Goal: Task Accomplishment & Management: Complete application form

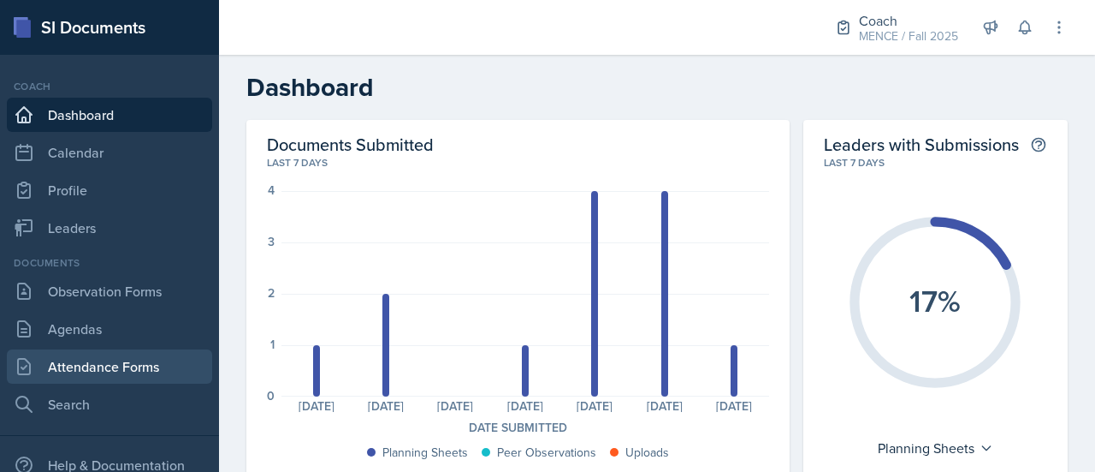
click at [79, 366] on link "Attendance Forms" at bounding box center [109, 366] width 205 height 34
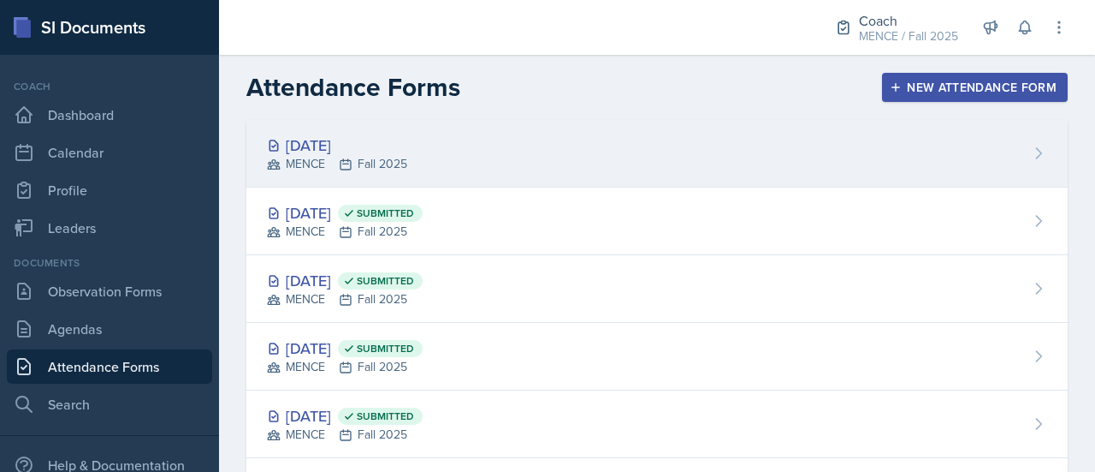
click at [507, 138] on div "[DATE] MENCE Fall 2025" at bounding box center [657, 154] width 822 height 68
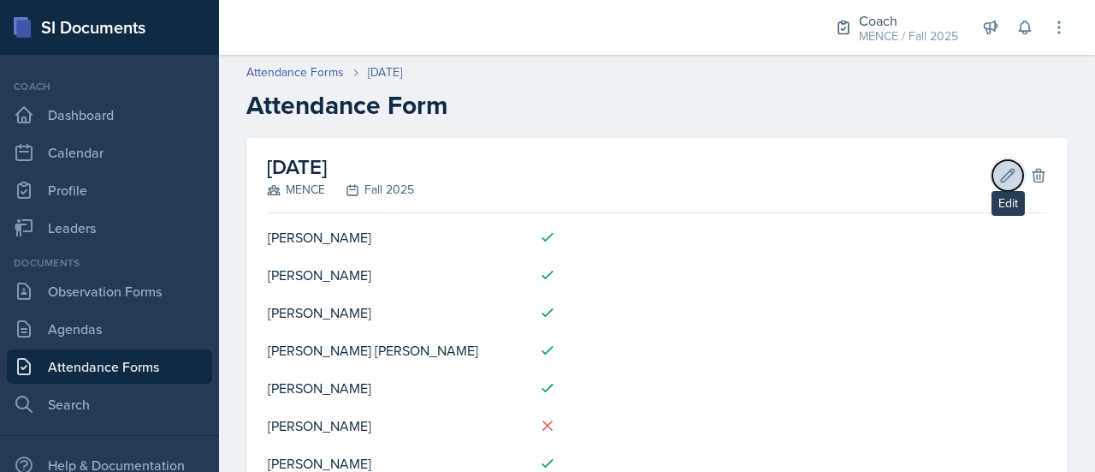
click at [1000, 182] on icon at bounding box center [1008, 175] width 17 height 17
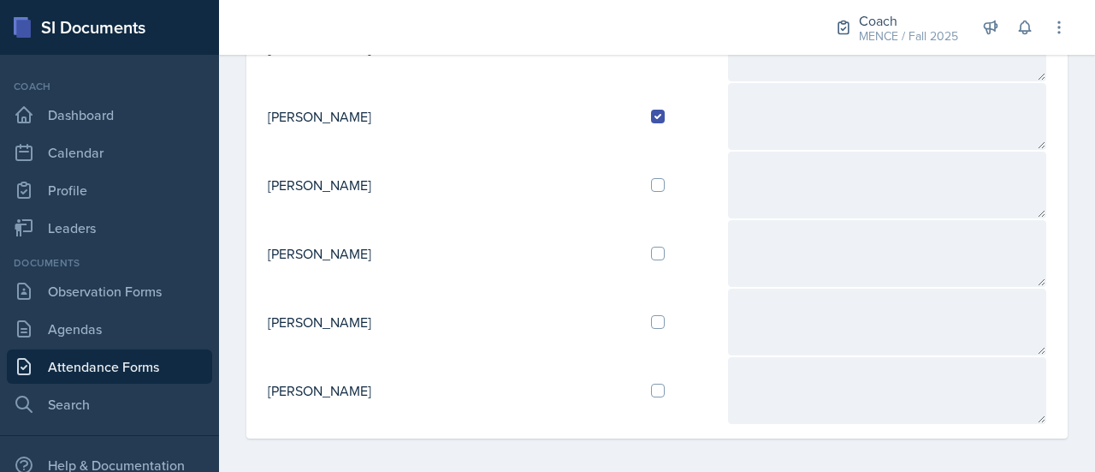
scroll to position [623, 0]
click at [651, 390] on input "checkbox" at bounding box center [658, 392] width 14 height 14
checkbox input "true"
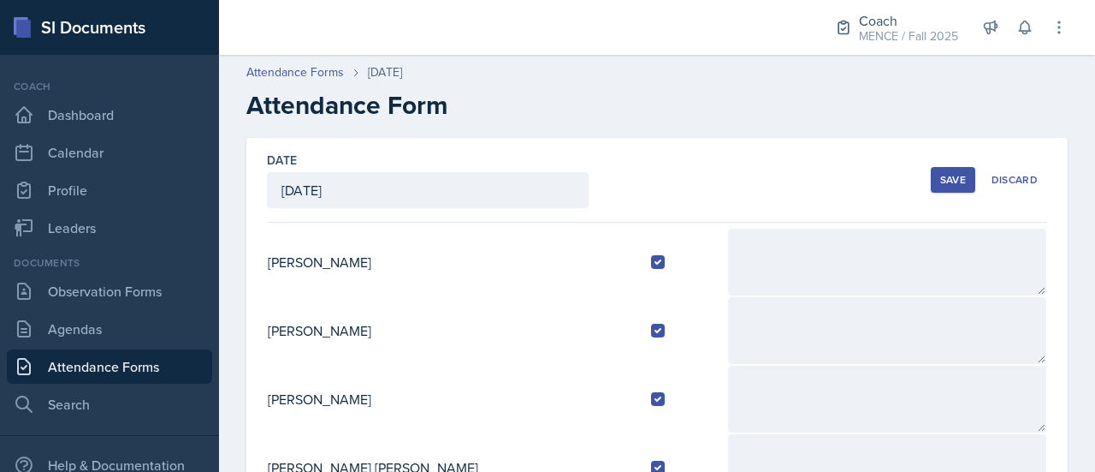
click at [941, 185] on div "Save" at bounding box center [954, 180] width 26 height 14
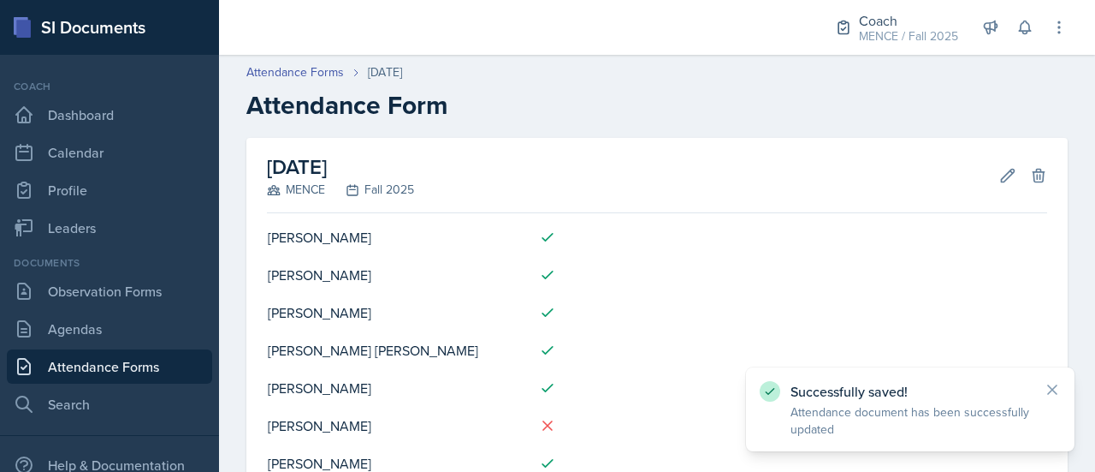
scroll to position [281, 0]
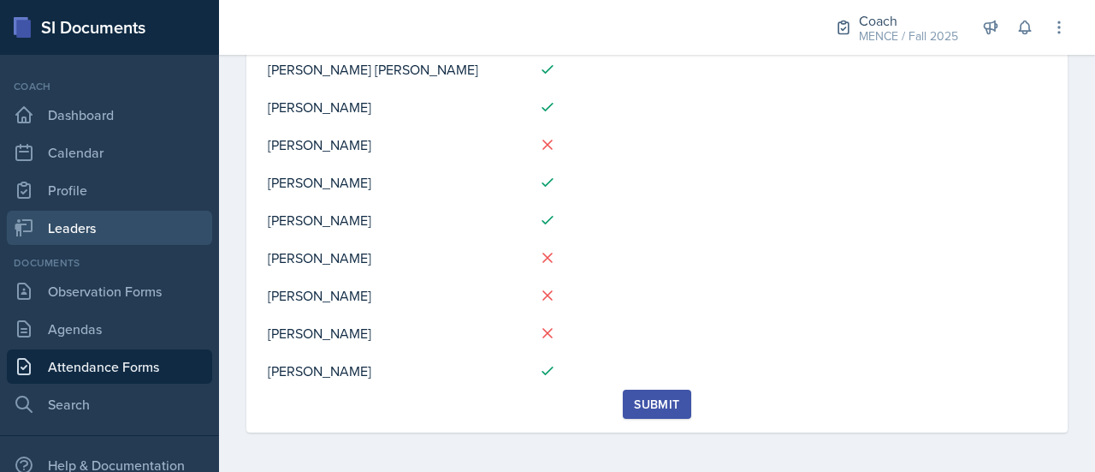
click at [107, 226] on link "Leaders" at bounding box center [109, 228] width 205 height 34
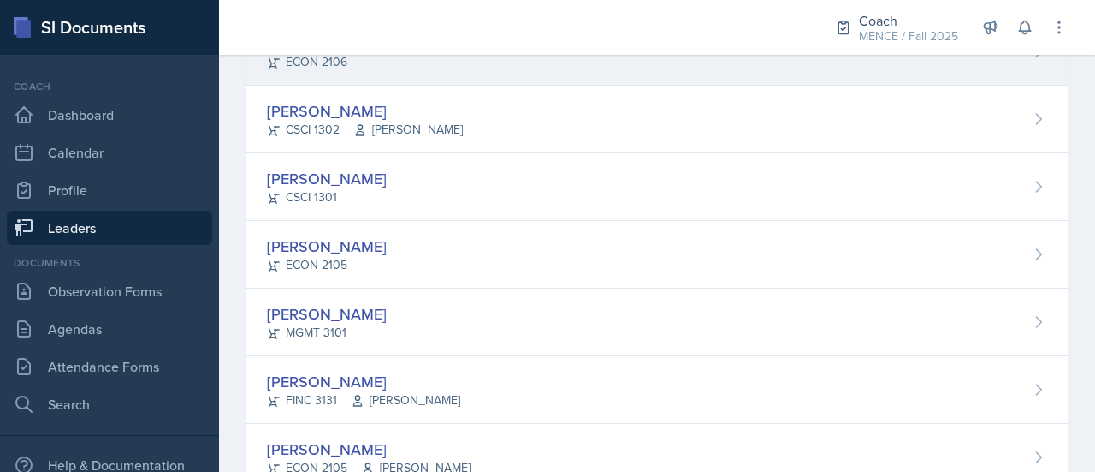
scroll to position [598, 0]
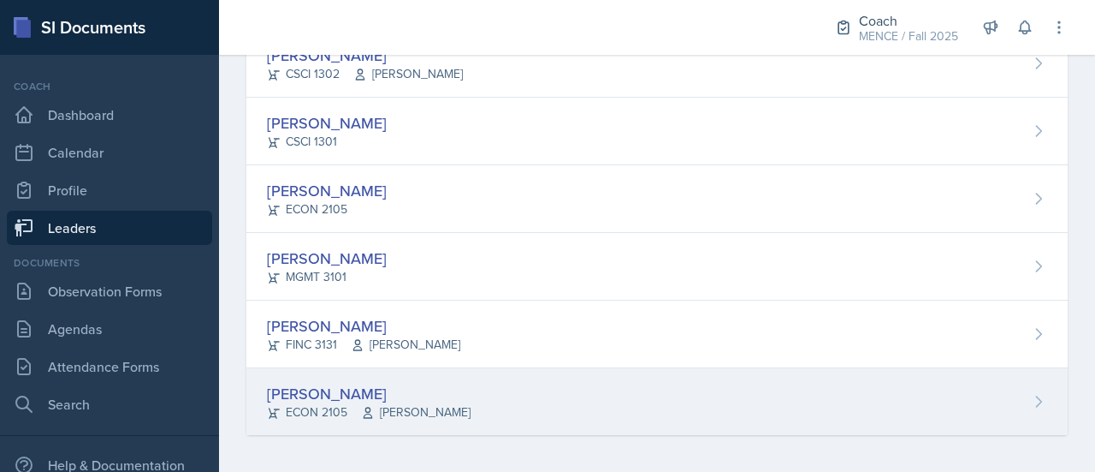
click at [301, 397] on div "[PERSON_NAME]" at bounding box center [369, 393] width 204 height 23
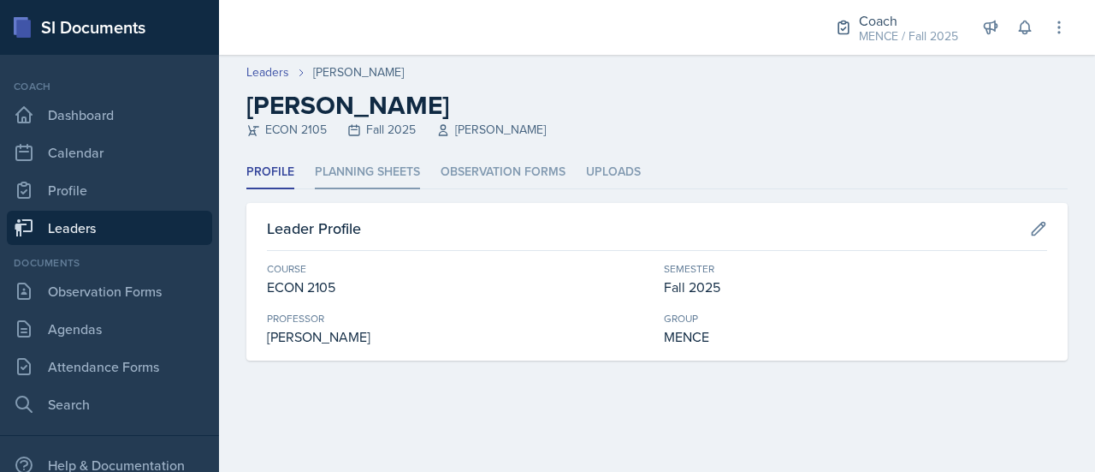
click at [347, 164] on li "Planning Sheets" at bounding box center [367, 172] width 105 height 33
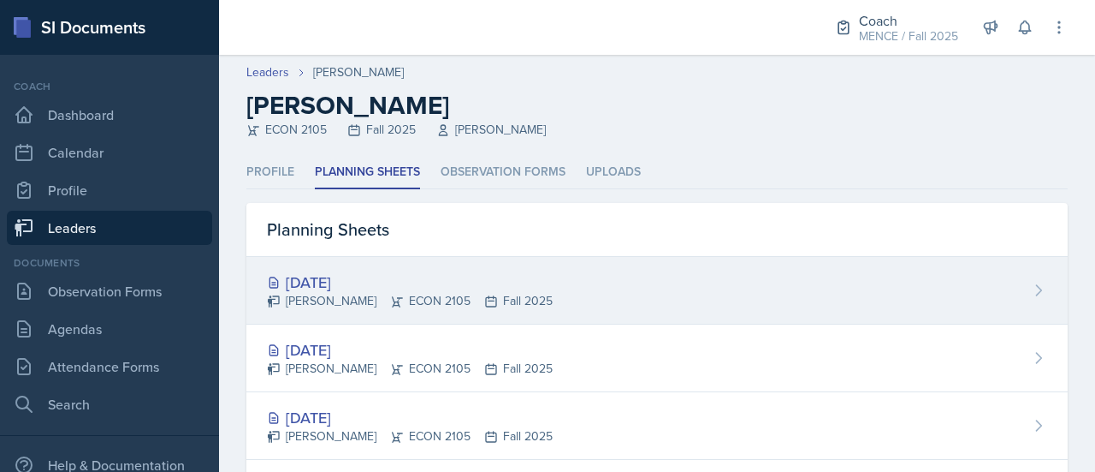
click at [382, 285] on div "[DATE]" at bounding box center [410, 281] width 286 height 23
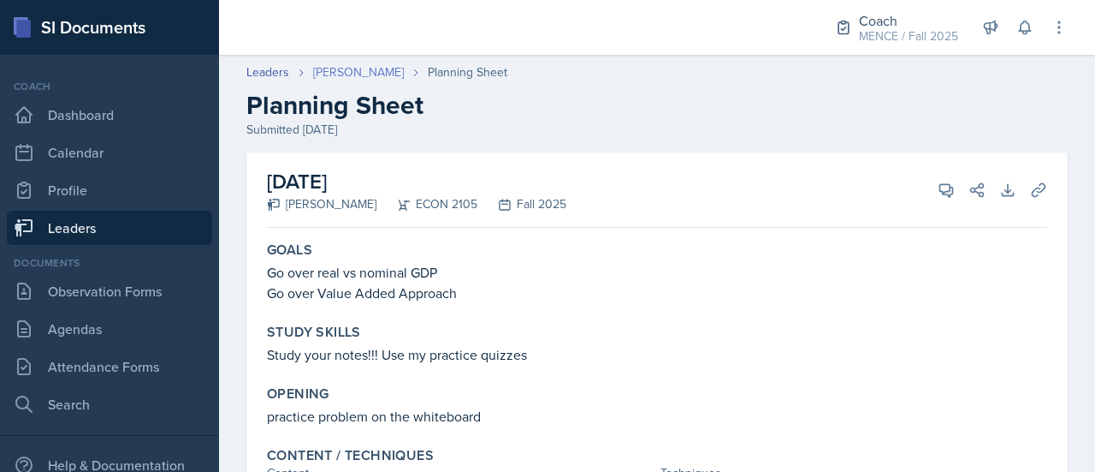
click at [356, 71] on link "[PERSON_NAME]" at bounding box center [358, 72] width 91 height 18
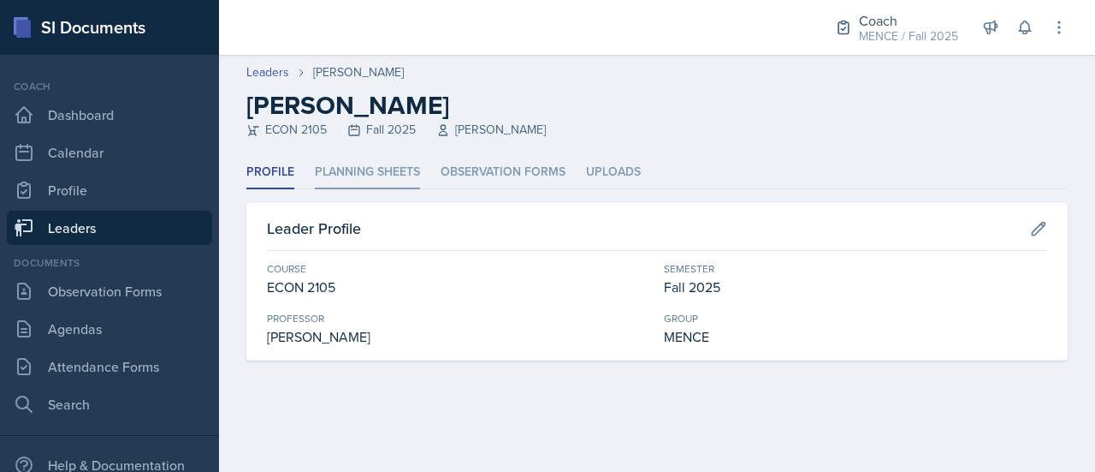
click at [347, 158] on li "Planning Sheets" at bounding box center [367, 172] width 105 height 33
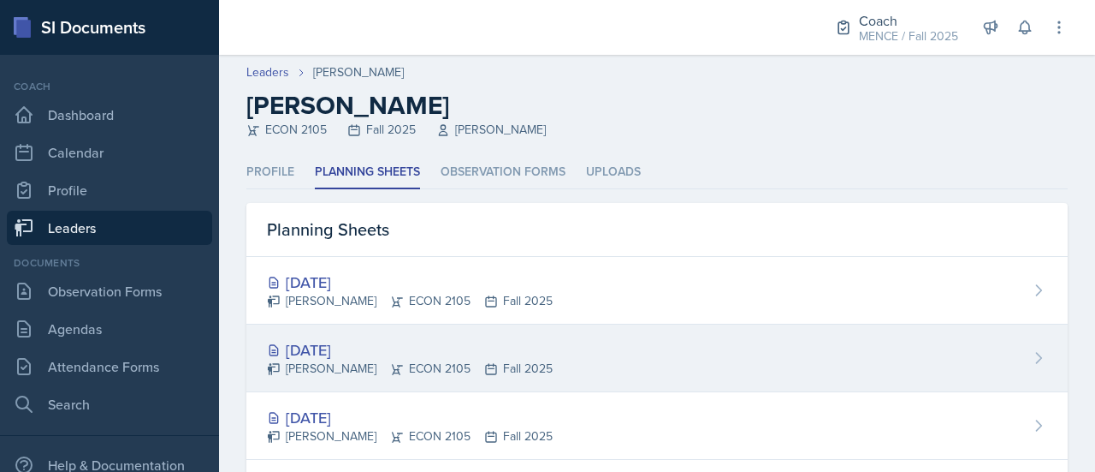
click at [356, 354] on div "[DATE]" at bounding box center [410, 349] width 286 height 23
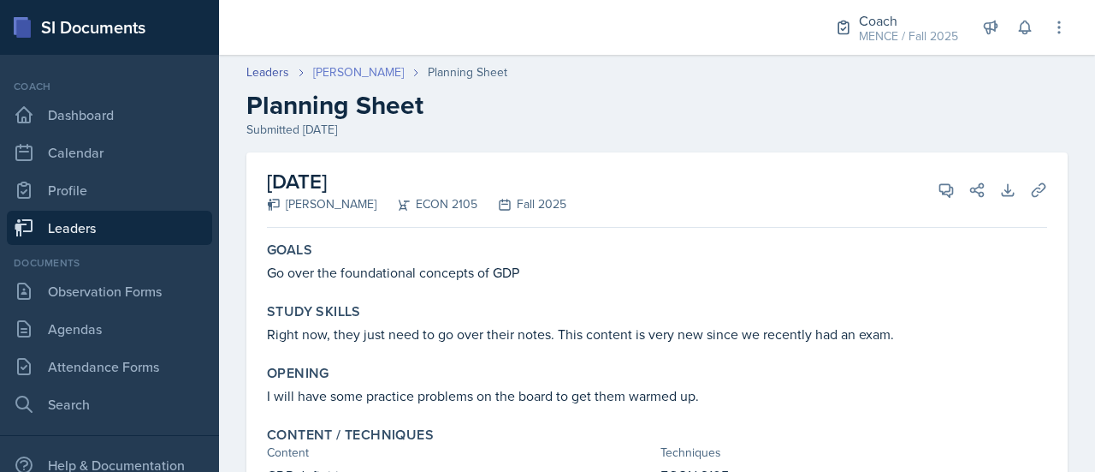
click at [367, 68] on link "[PERSON_NAME]" at bounding box center [358, 72] width 91 height 18
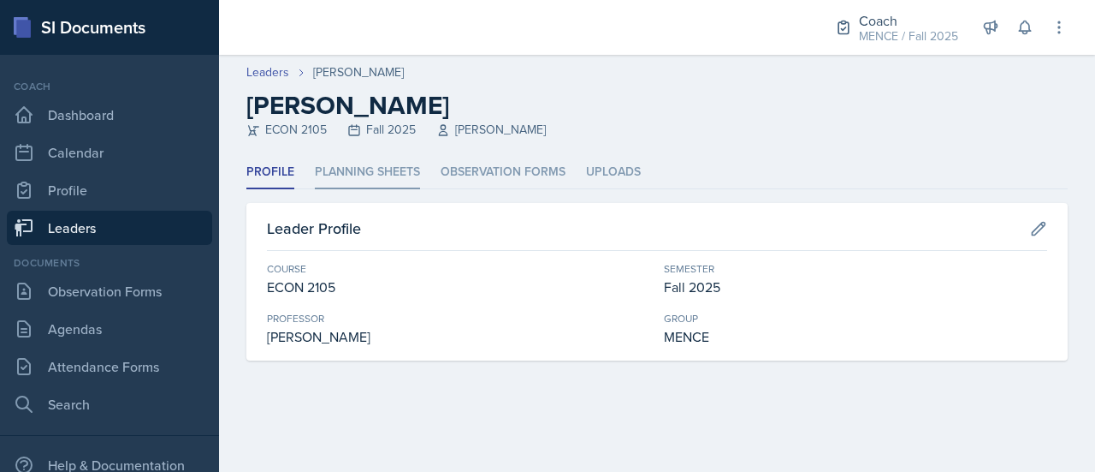
click at [346, 169] on li "Planning Sheets" at bounding box center [367, 172] width 105 height 33
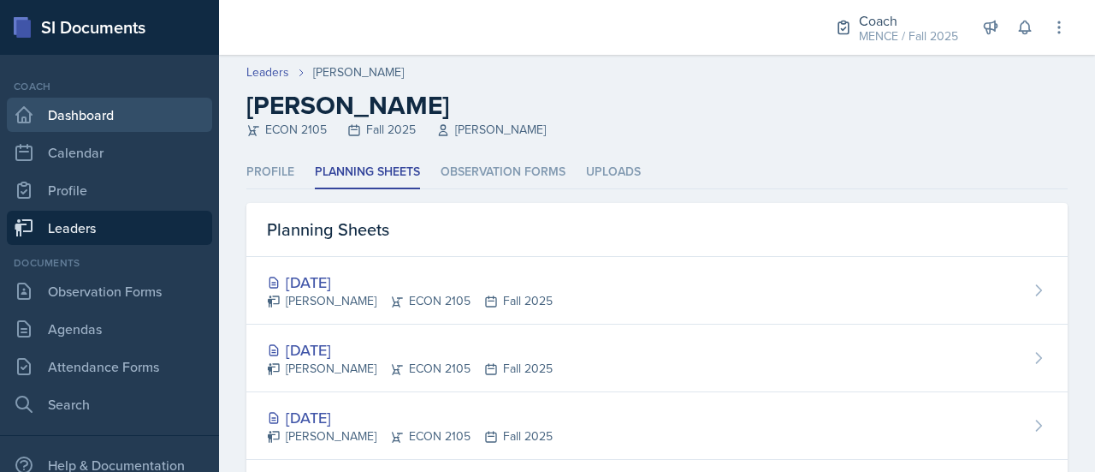
click at [77, 117] on link "Dashboard" at bounding box center [109, 115] width 205 height 34
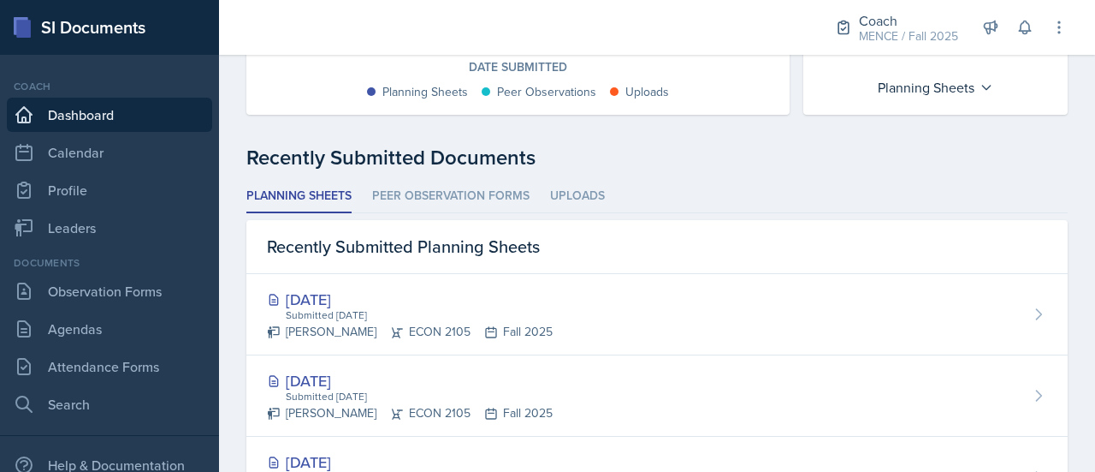
scroll to position [365, 0]
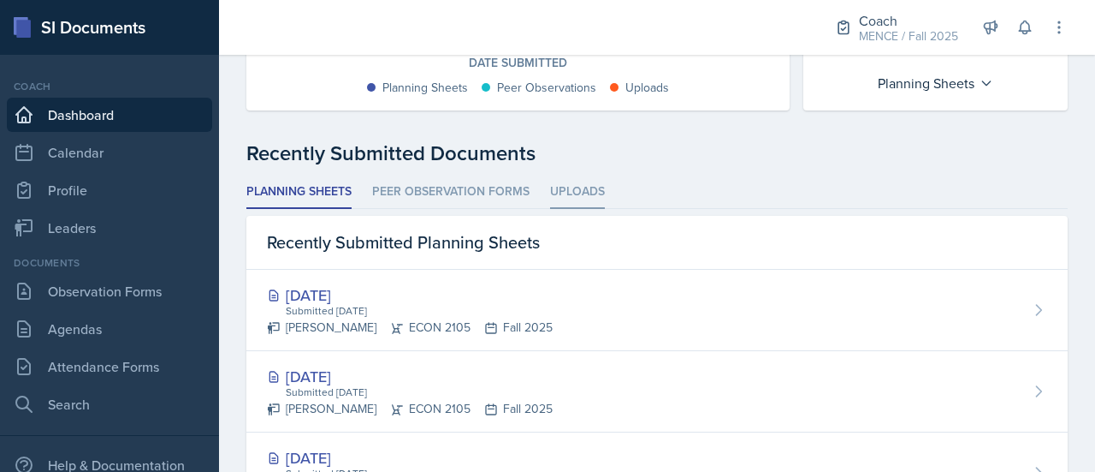
click at [598, 191] on li "Uploads" at bounding box center [577, 191] width 55 height 33
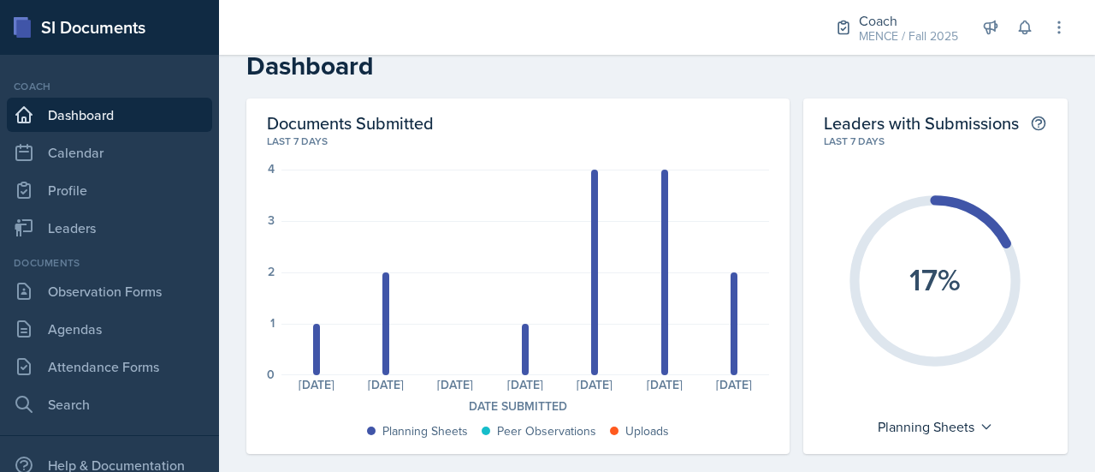
scroll to position [0, 0]
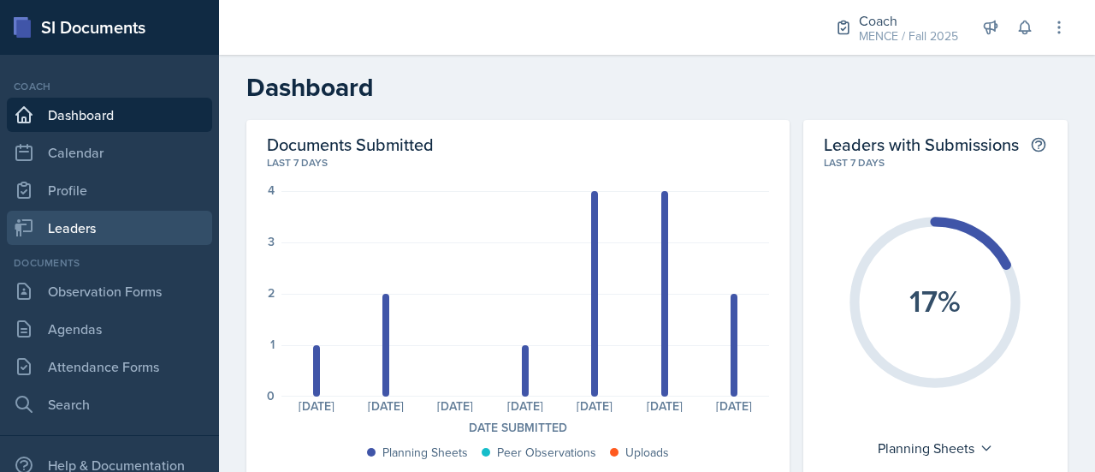
click at [90, 231] on link "Leaders" at bounding box center [109, 228] width 205 height 34
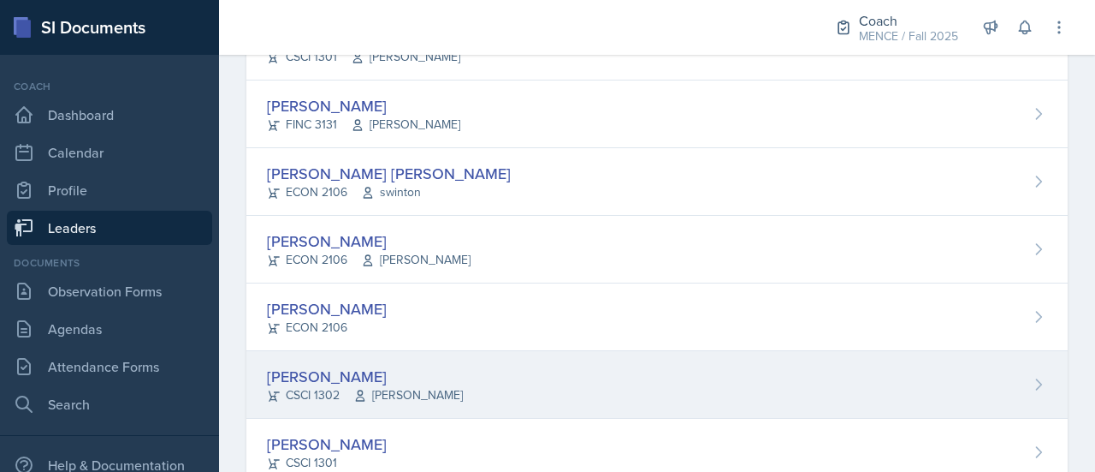
scroll to position [436, 0]
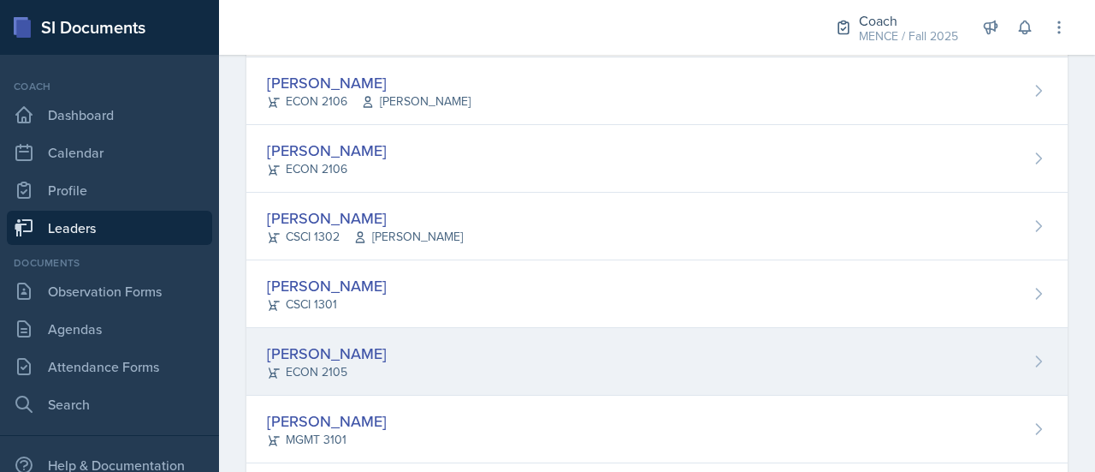
click at [321, 350] on div "[PERSON_NAME]" at bounding box center [327, 352] width 120 height 23
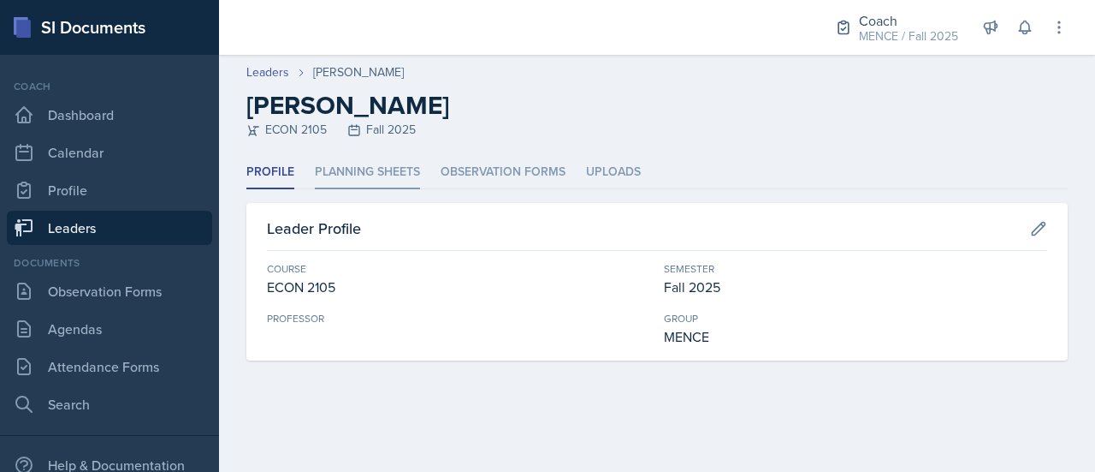
click at [382, 171] on li "Planning Sheets" at bounding box center [367, 172] width 105 height 33
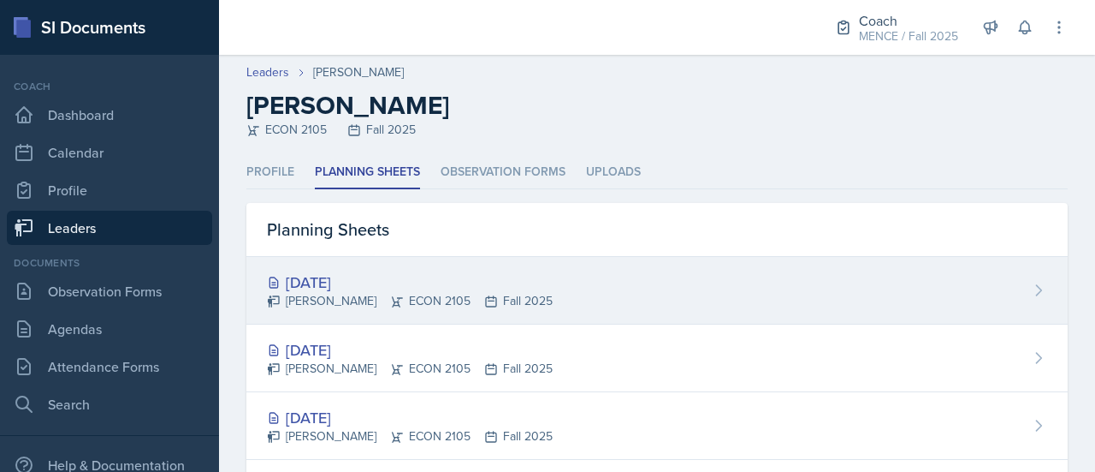
click at [342, 281] on div "[DATE]" at bounding box center [410, 281] width 286 height 23
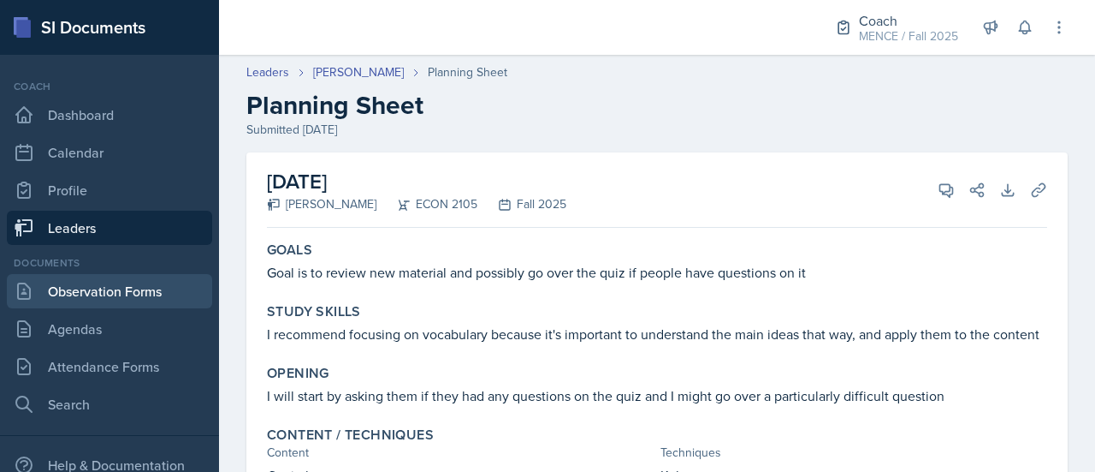
click at [128, 295] on link "Observation Forms" at bounding box center [109, 291] width 205 height 34
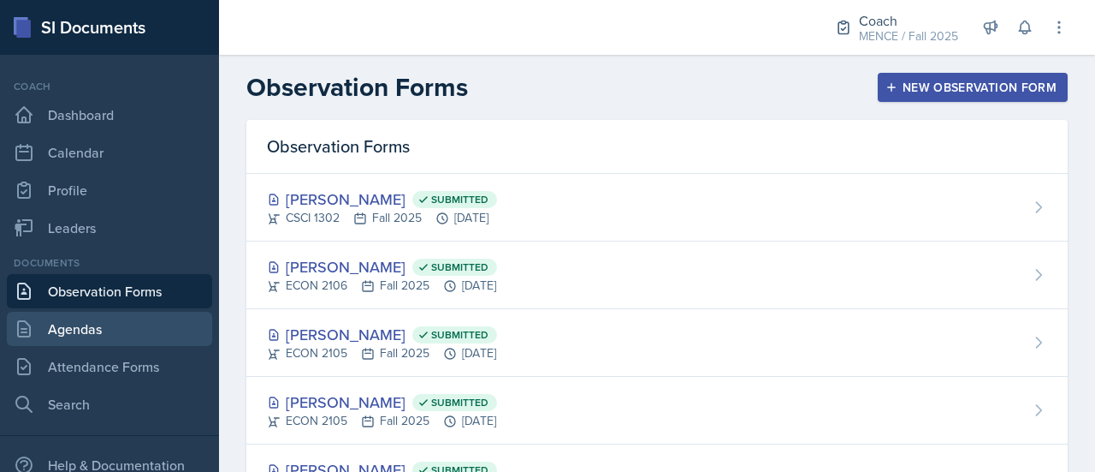
click at [128, 330] on link "Agendas" at bounding box center [109, 329] width 205 height 34
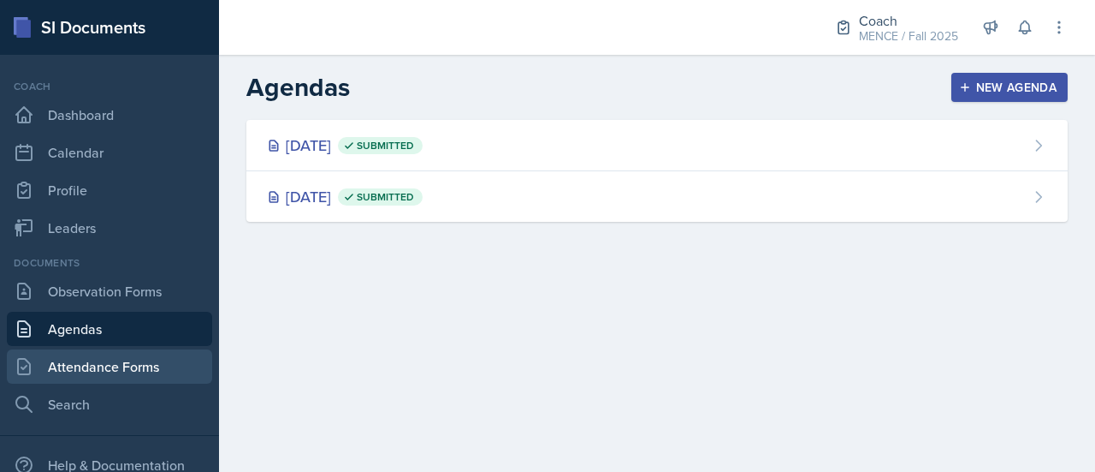
click at [126, 361] on link "Attendance Forms" at bounding box center [109, 366] width 205 height 34
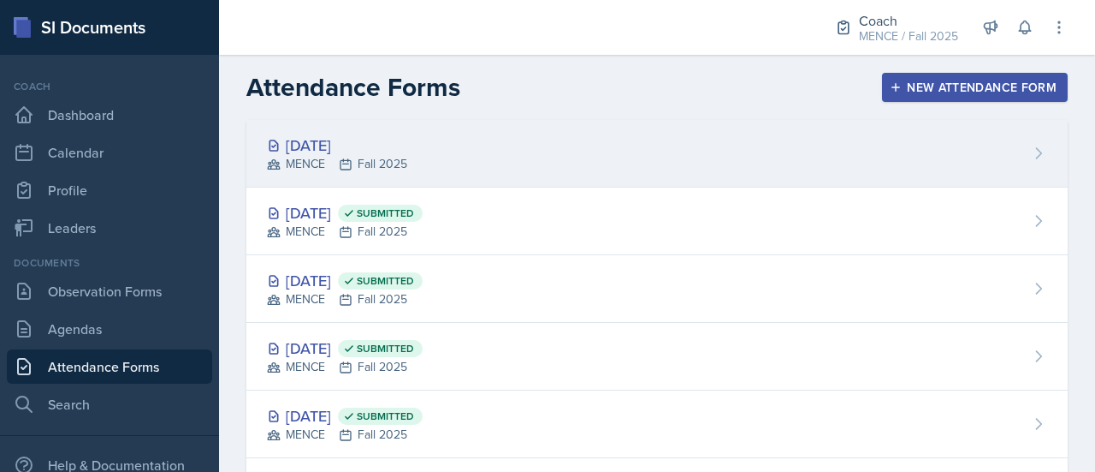
click at [324, 143] on div "[DATE]" at bounding box center [337, 145] width 140 height 23
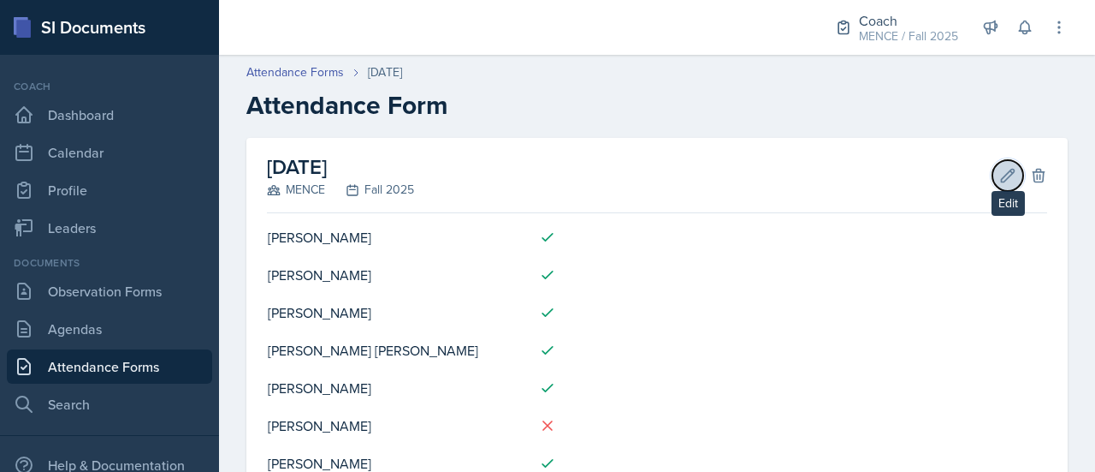
click at [1000, 175] on icon at bounding box center [1008, 175] width 17 height 17
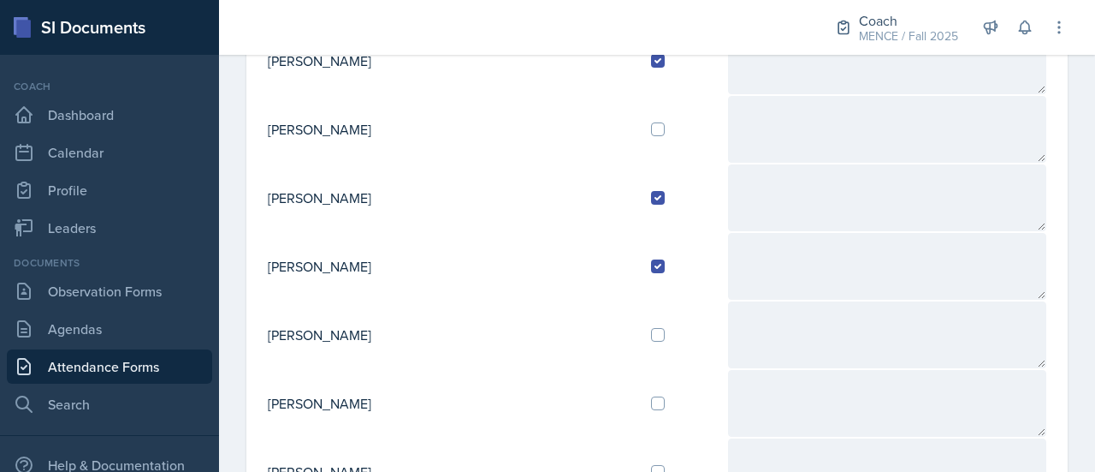
scroll to position [476, 0]
click at [651, 331] on input "checkbox" at bounding box center [658, 334] width 14 height 14
checkbox input "true"
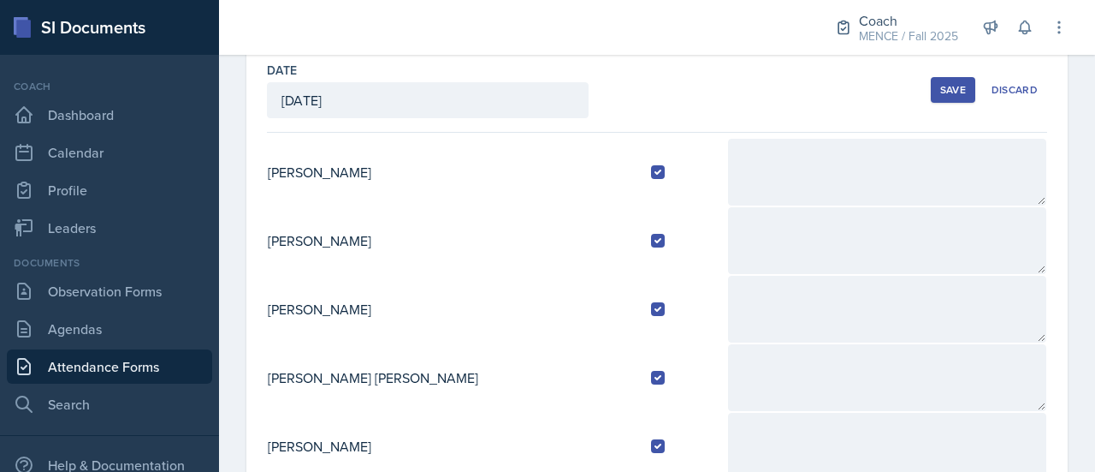
scroll to position [19, 0]
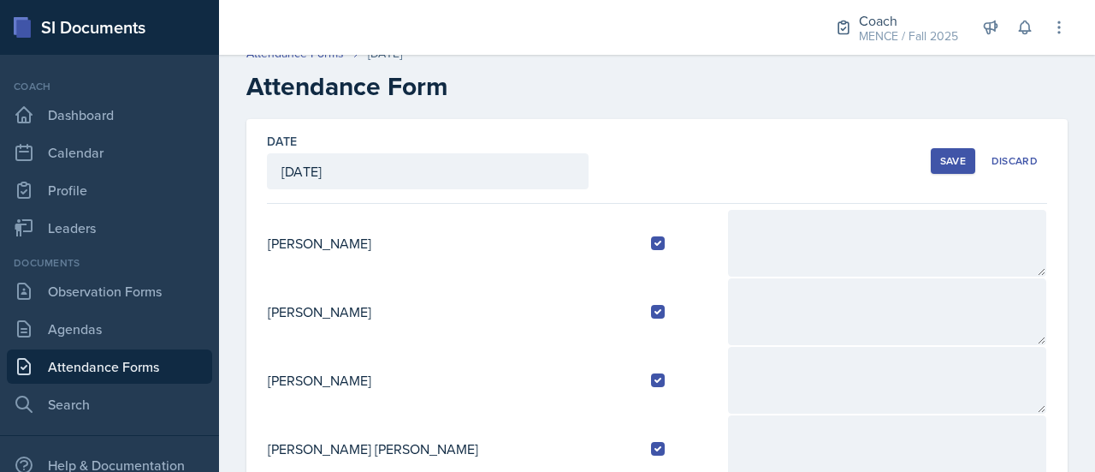
click at [943, 150] on button "Save" at bounding box center [953, 161] width 45 height 26
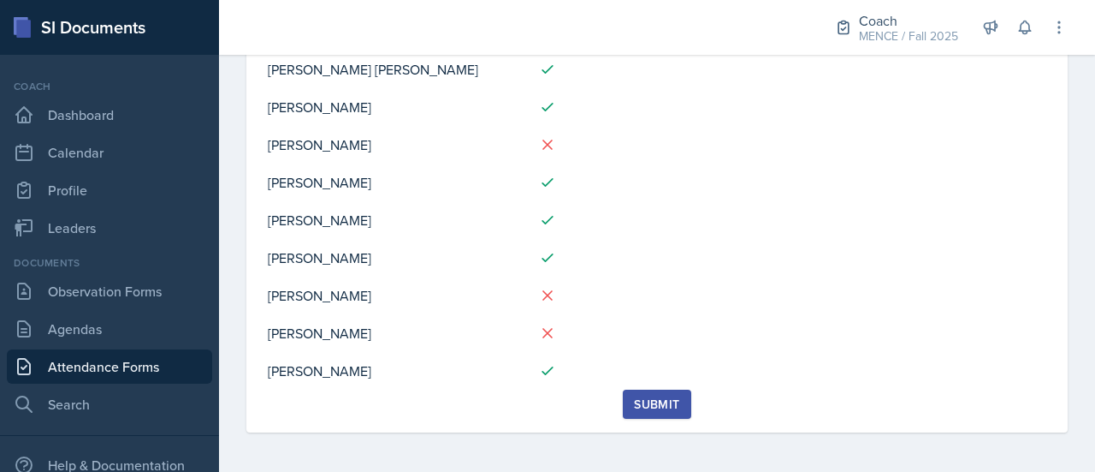
scroll to position [0, 0]
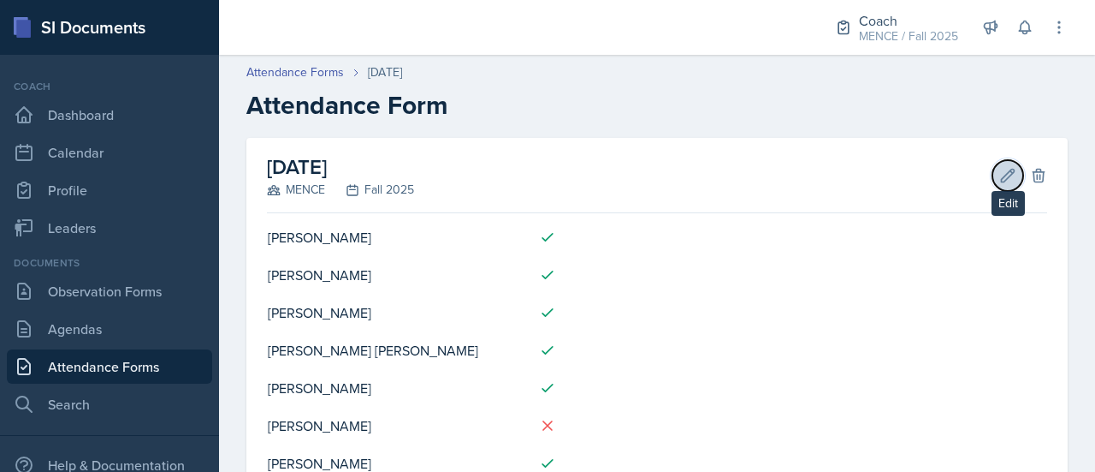
click at [1000, 170] on icon at bounding box center [1008, 175] width 17 height 17
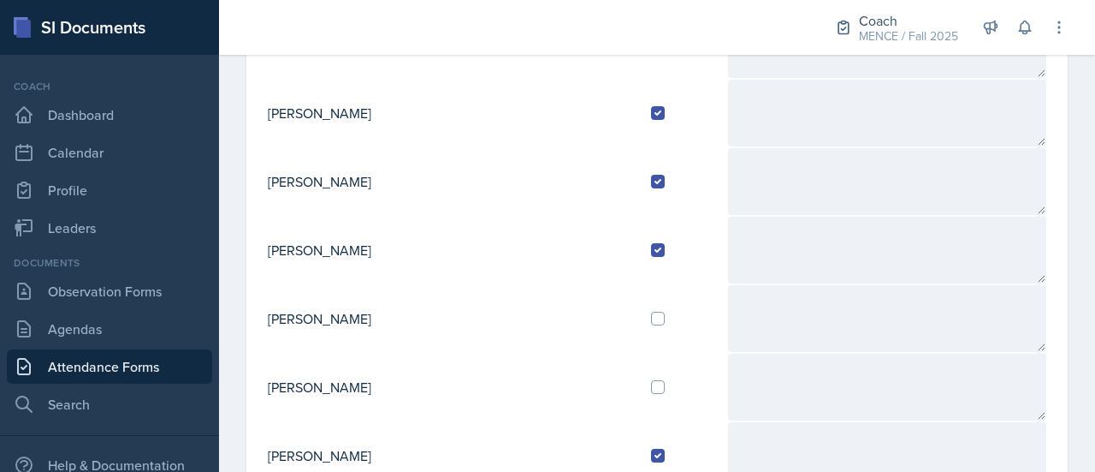
scroll to position [561, 0]
click at [651, 379] on input "checkbox" at bounding box center [658, 386] width 14 height 14
checkbox input "true"
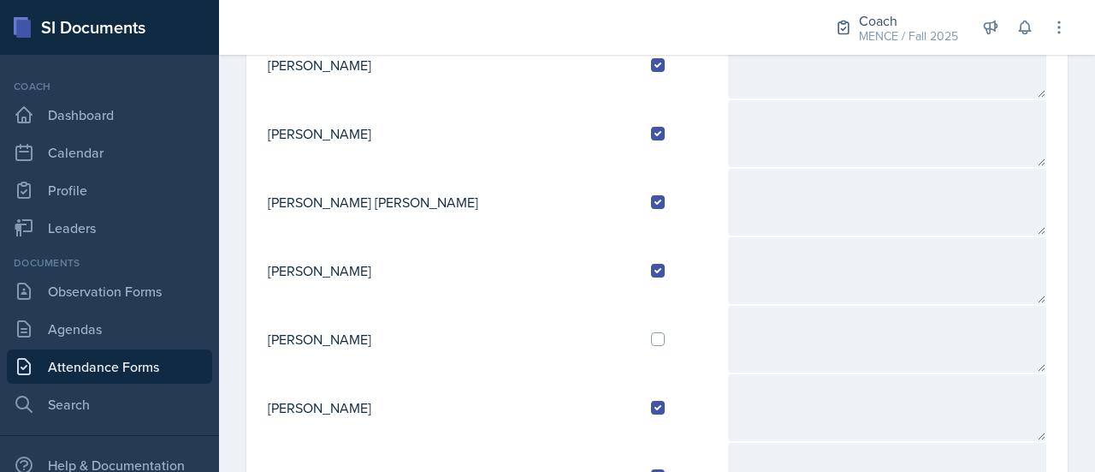
scroll to position [0, 0]
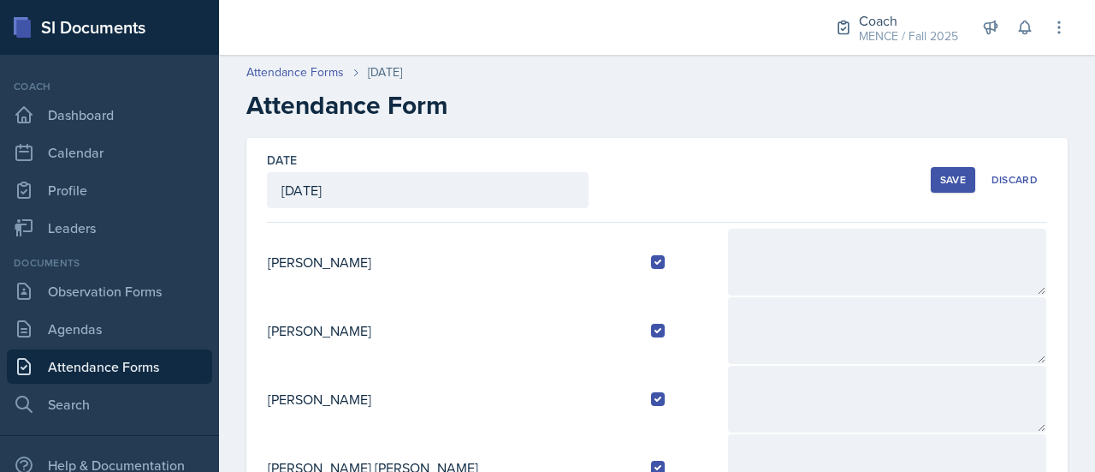
click at [944, 181] on div "Save" at bounding box center [954, 180] width 26 height 14
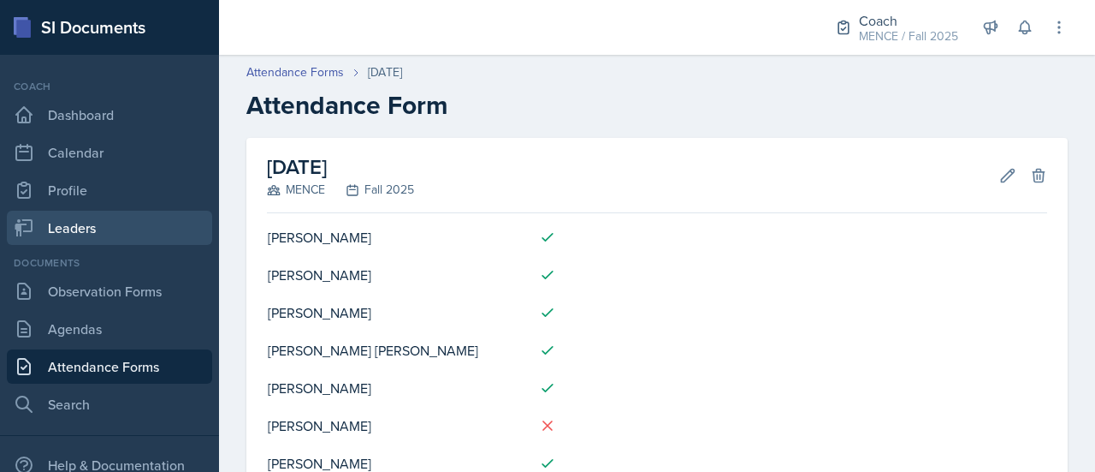
click at [91, 238] on link "Leaders" at bounding box center [109, 228] width 205 height 34
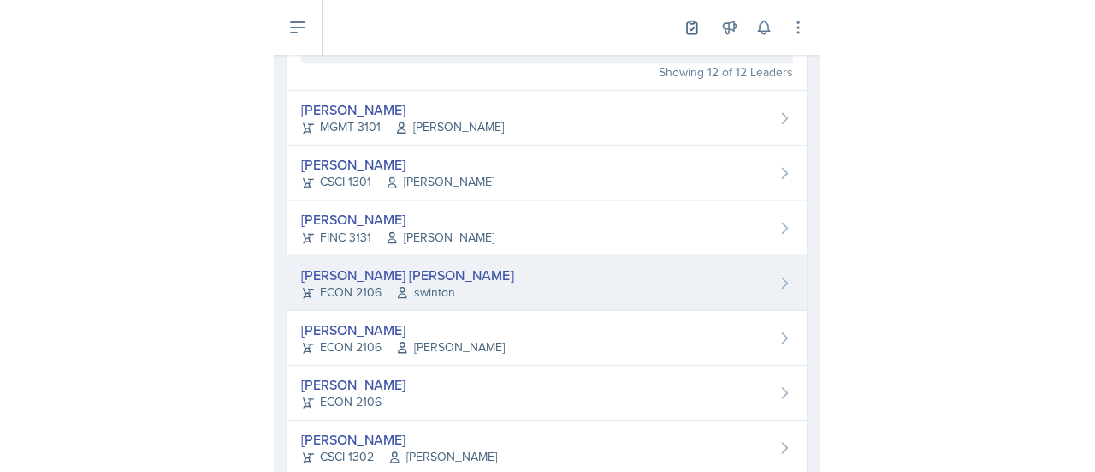
scroll to position [184, 0]
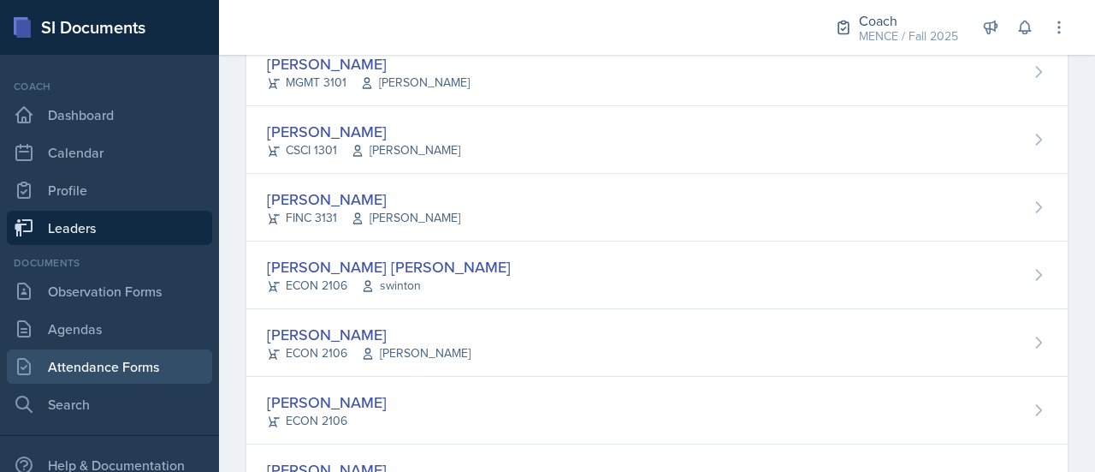
click at [85, 359] on link "Attendance Forms" at bounding box center [109, 366] width 205 height 34
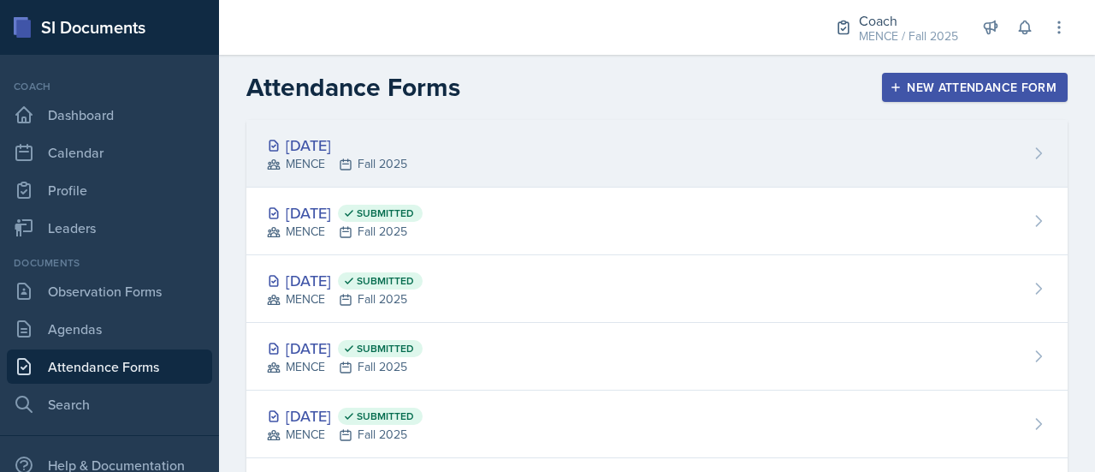
click at [841, 169] on div "[DATE] MENCE Fall 2025" at bounding box center [657, 154] width 822 height 68
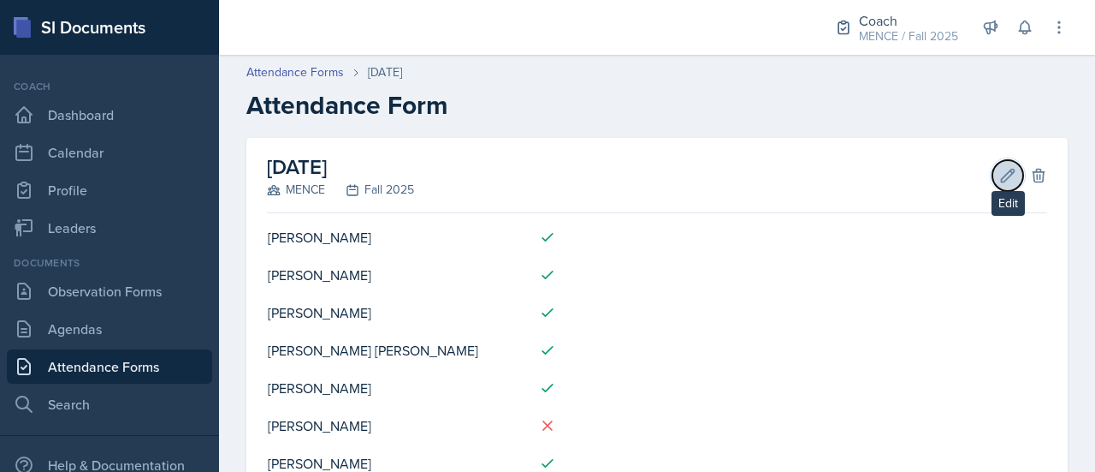
click at [1002, 172] on icon at bounding box center [1008, 175] width 13 height 13
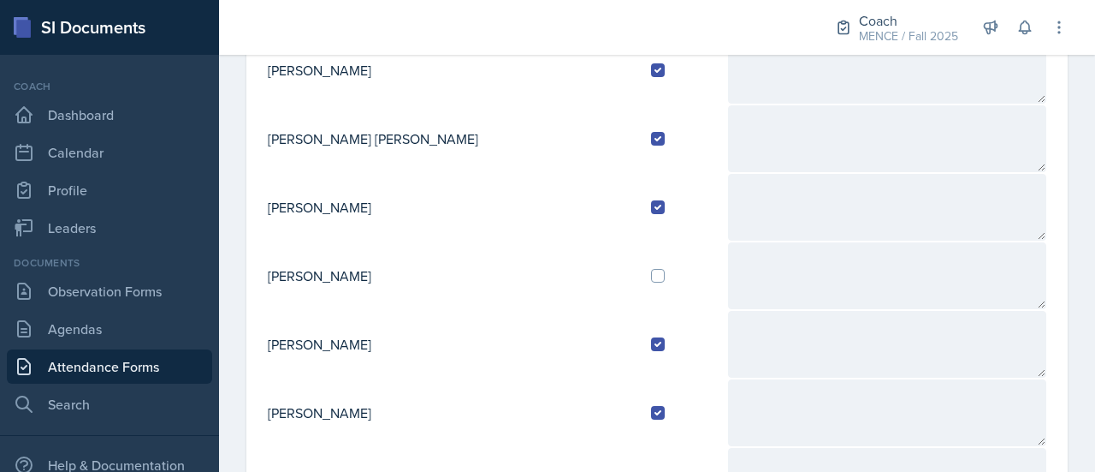
scroll to position [330, 0]
click at [651, 268] on input "checkbox" at bounding box center [658, 275] width 14 height 14
checkbox input "true"
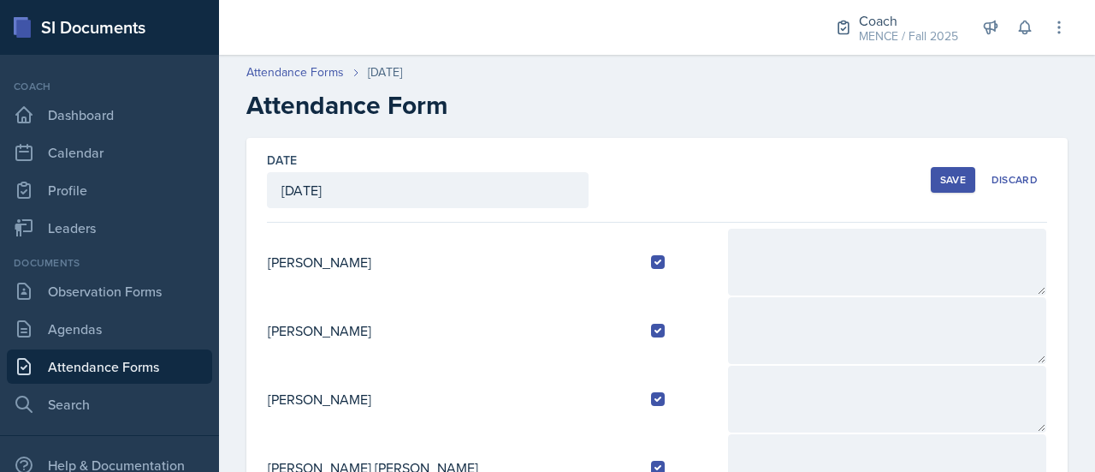
click at [941, 181] on div "Save" at bounding box center [954, 180] width 26 height 14
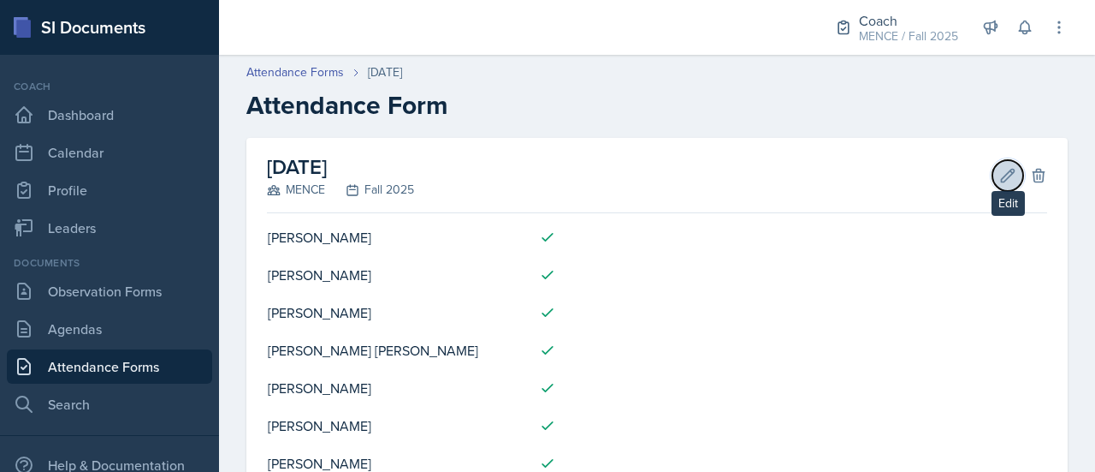
click at [1002, 174] on icon at bounding box center [1008, 175] width 13 height 13
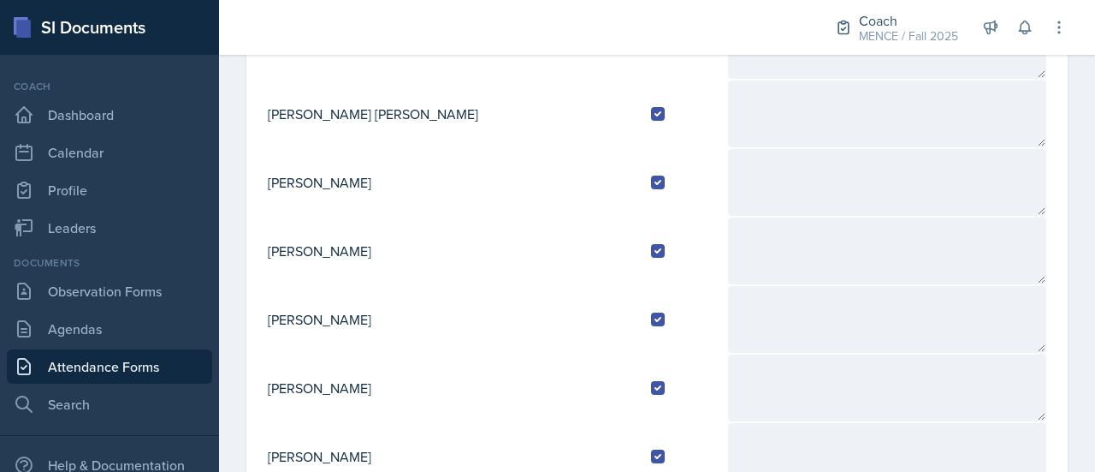
scroll to position [625, 0]
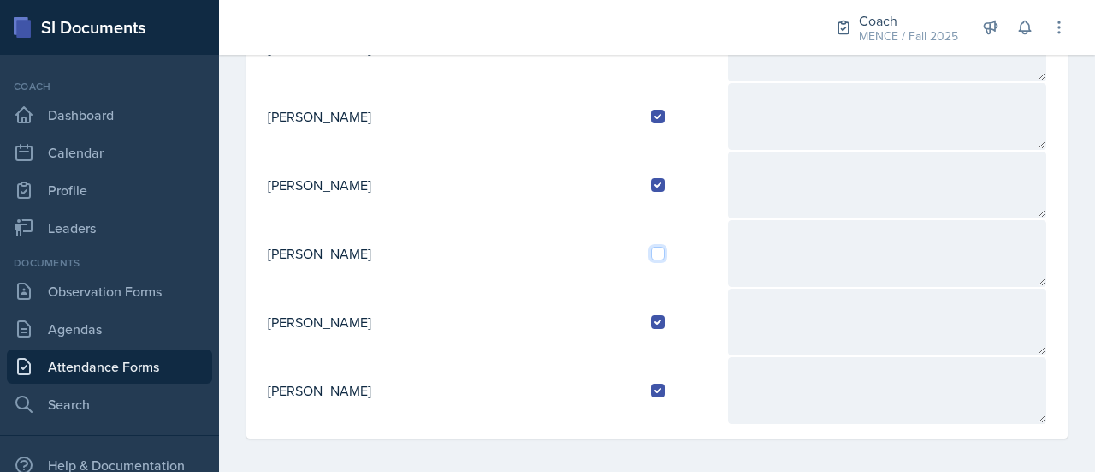
click at [651, 249] on input "checkbox" at bounding box center [658, 253] width 14 height 14
checkbox input "true"
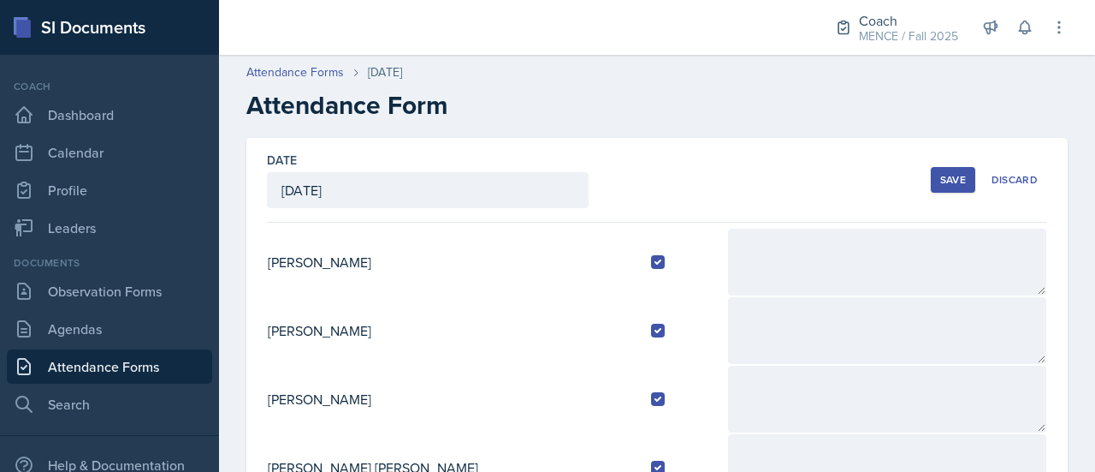
click at [949, 173] on div "Save" at bounding box center [954, 180] width 26 height 14
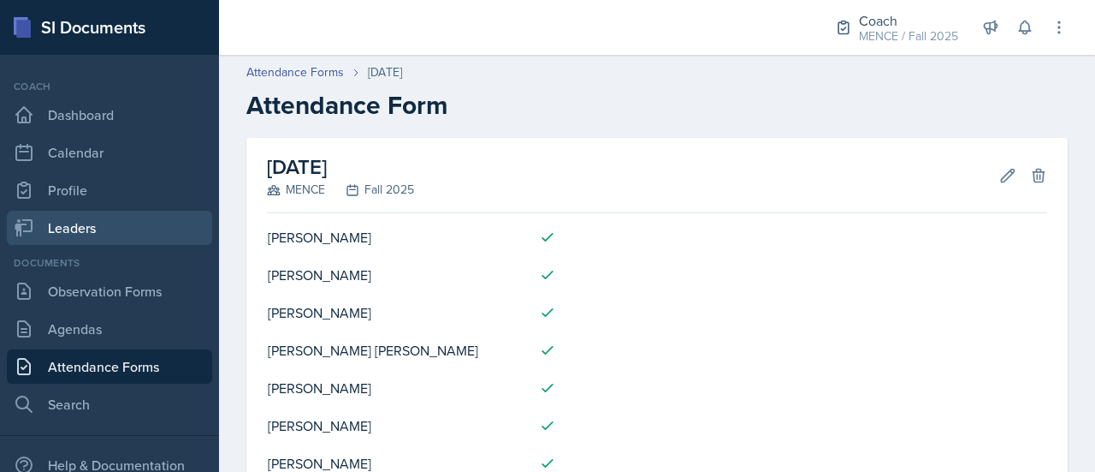
click at [132, 225] on link "Leaders" at bounding box center [109, 228] width 205 height 34
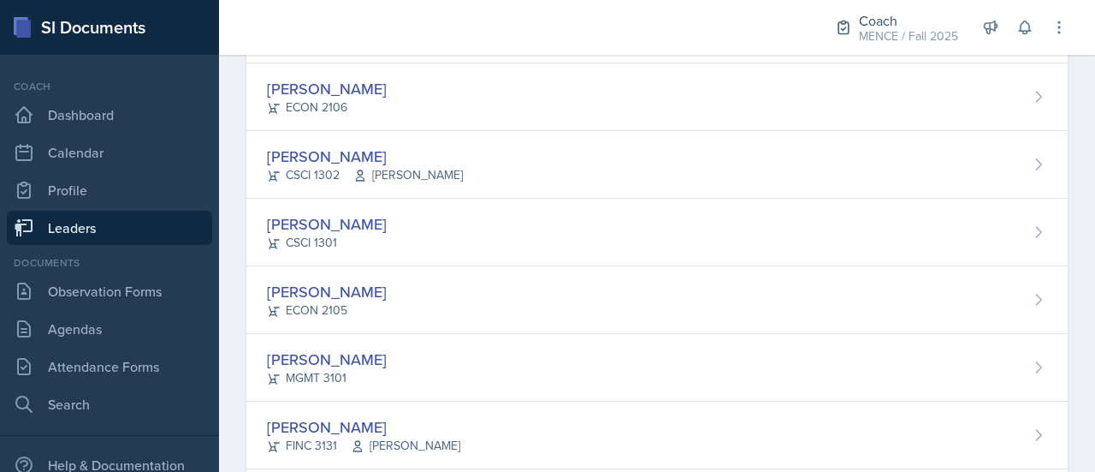
scroll to position [598, 0]
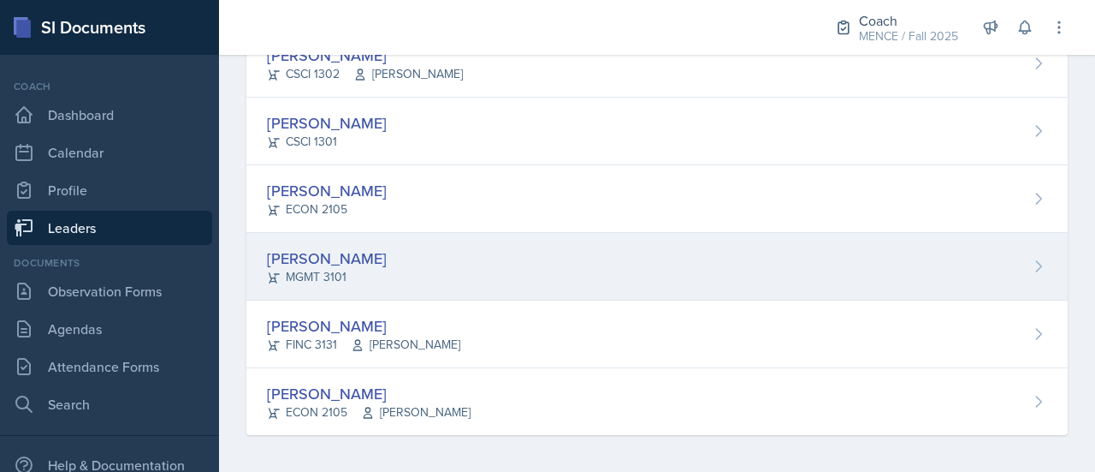
click at [317, 237] on div "[PERSON_NAME] MGMT 3101" at bounding box center [657, 267] width 822 height 68
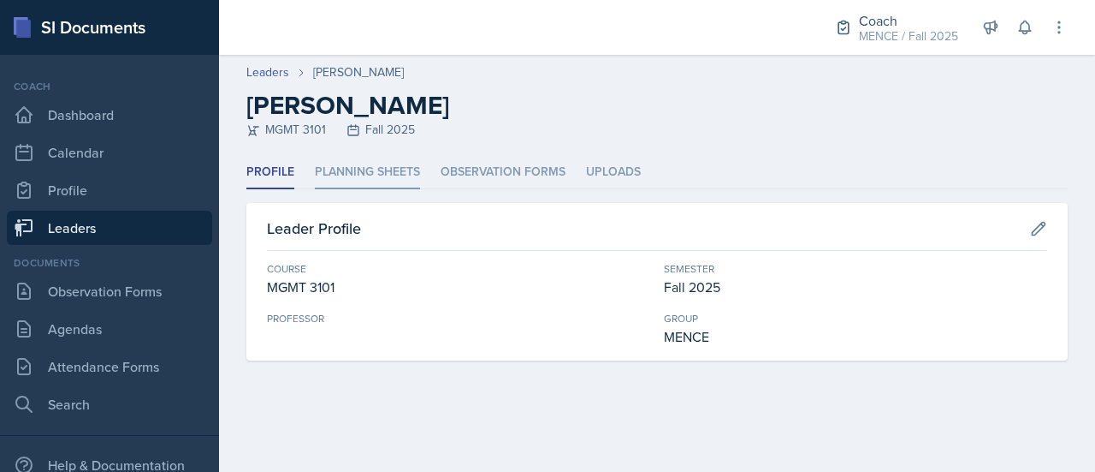
click at [320, 182] on li "Planning Sheets" at bounding box center [367, 172] width 105 height 33
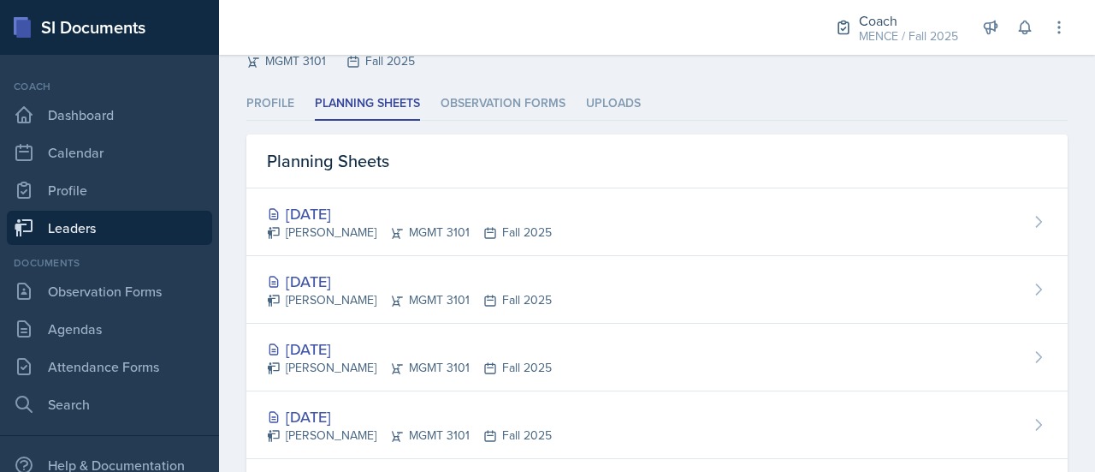
scroll to position [73, 0]
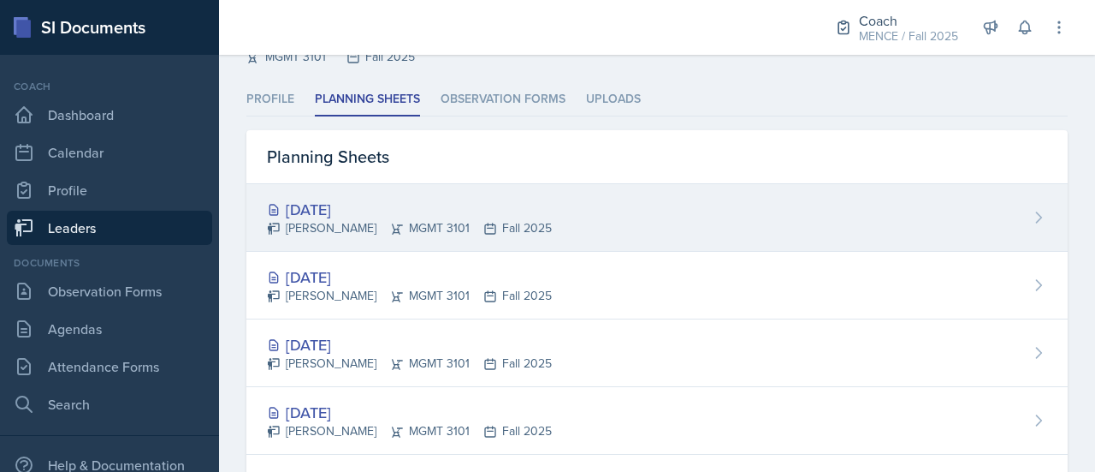
click at [419, 208] on div "[DATE]" at bounding box center [409, 209] width 285 height 23
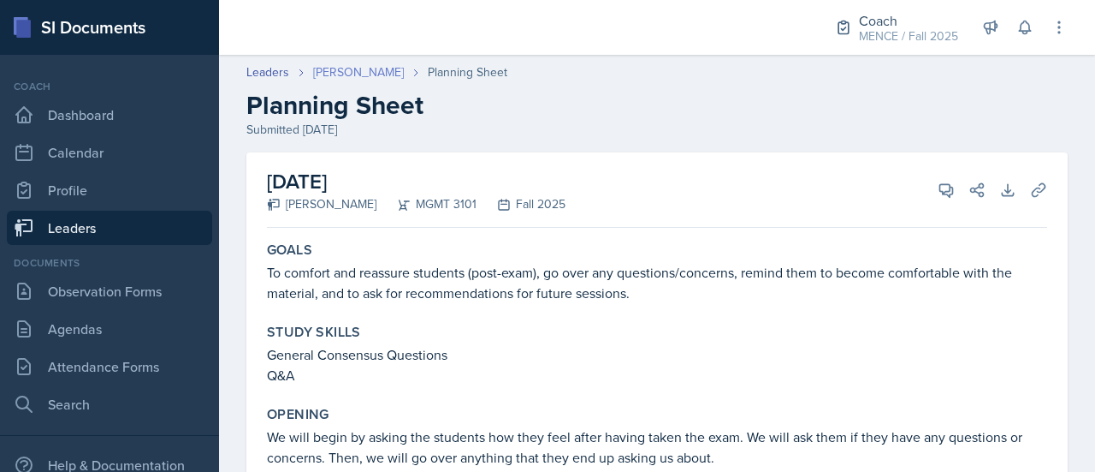
click at [360, 66] on link "[PERSON_NAME]" at bounding box center [358, 72] width 91 height 18
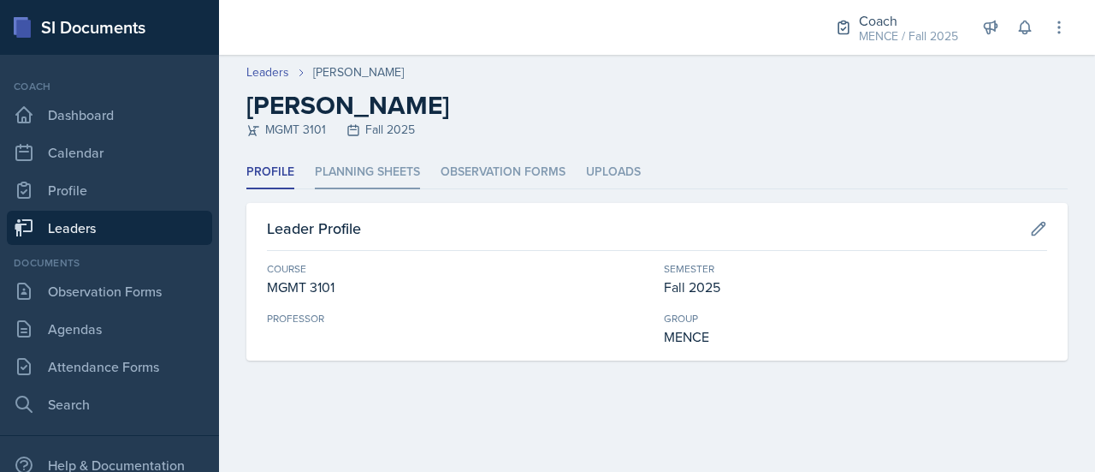
click at [378, 167] on li "Planning Sheets" at bounding box center [367, 172] width 105 height 33
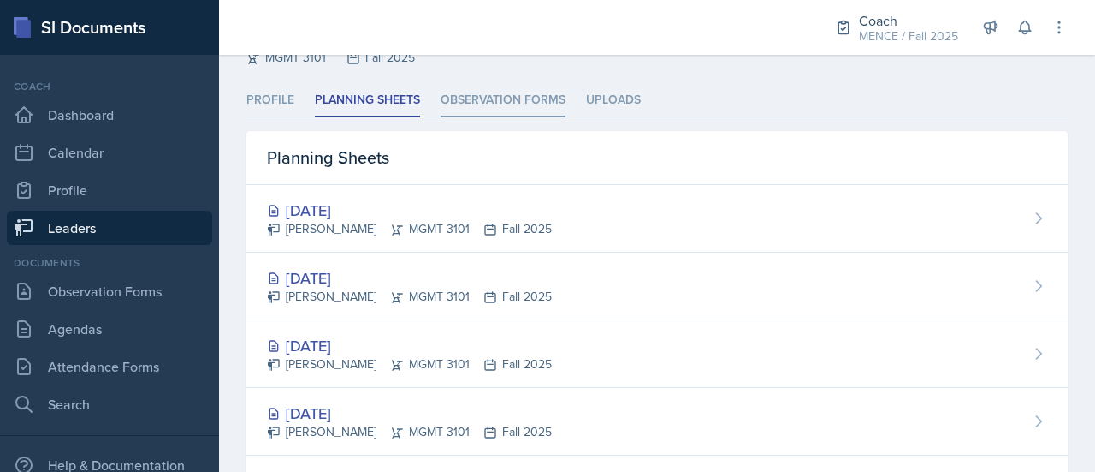
scroll to position [78, 0]
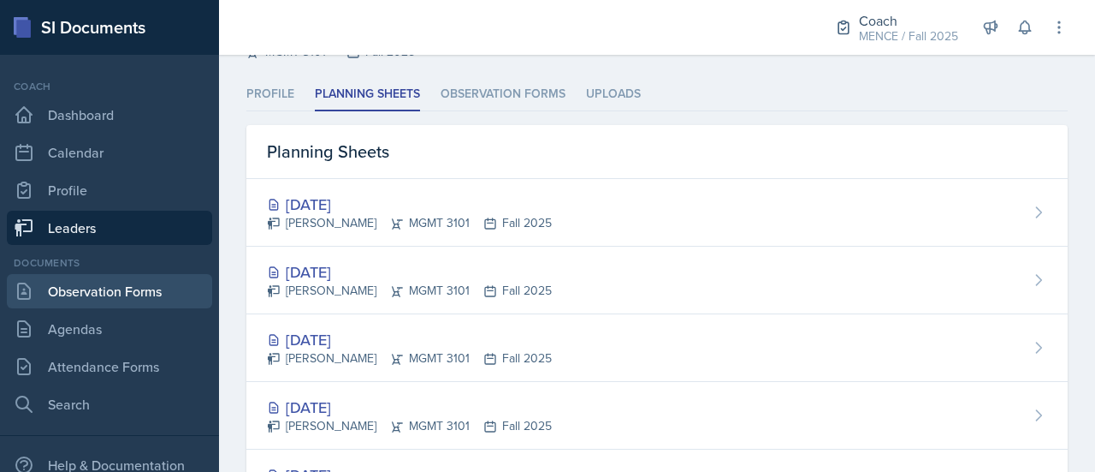
click at [108, 290] on link "Observation Forms" at bounding box center [109, 291] width 205 height 34
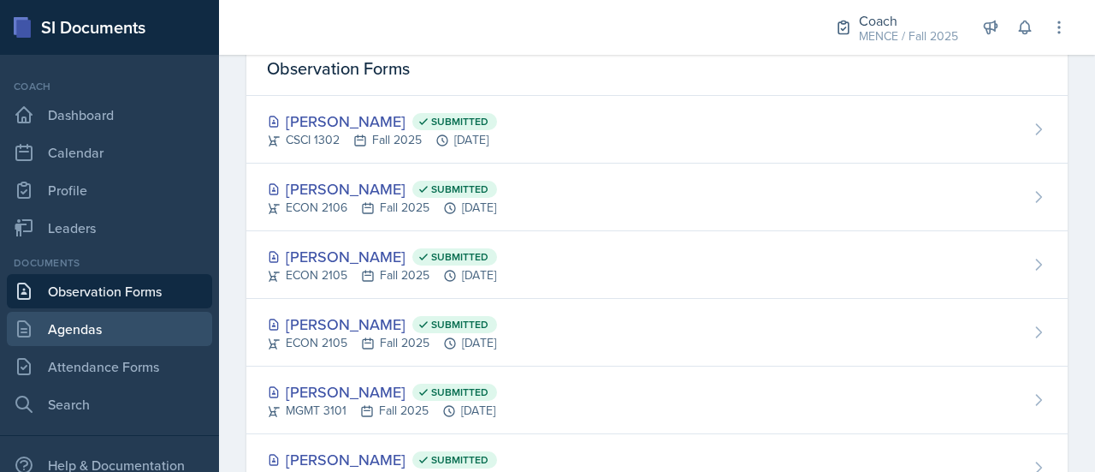
click at [103, 324] on link "Agendas" at bounding box center [109, 329] width 205 height 34
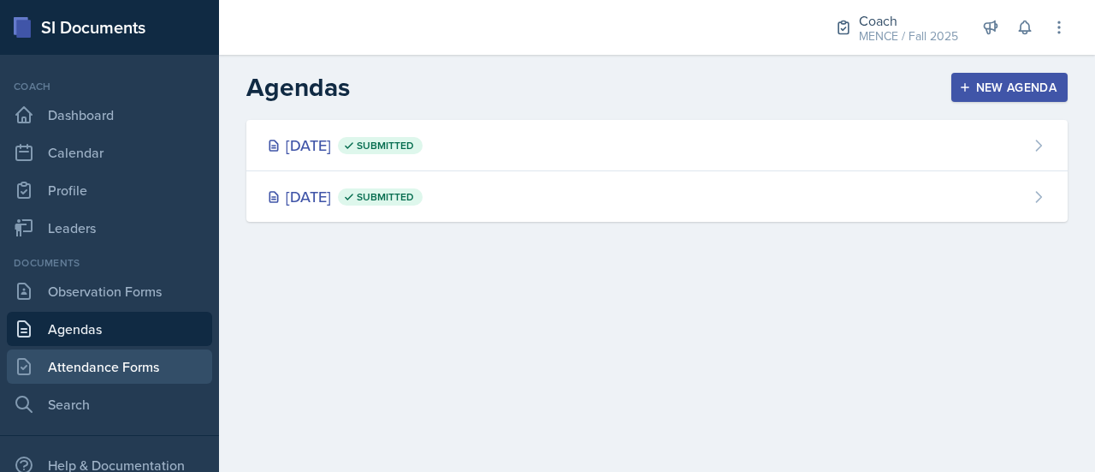
click at [95, 372] on link "Attendance Forms" at bounding box center [109, 366] width 205 height 34
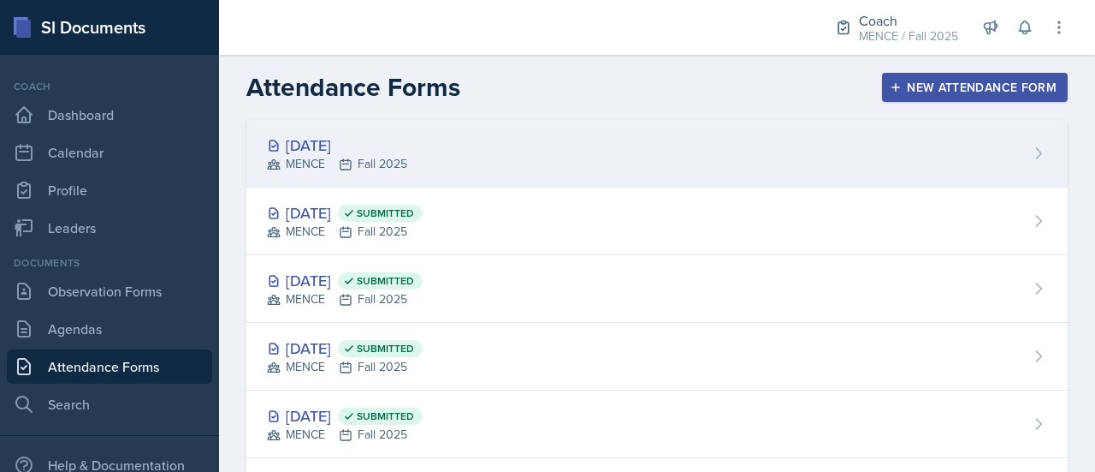
click at [357, 164] on div "MENCE Fall 2025" at bounding box center [337, 164] width 140 height 18
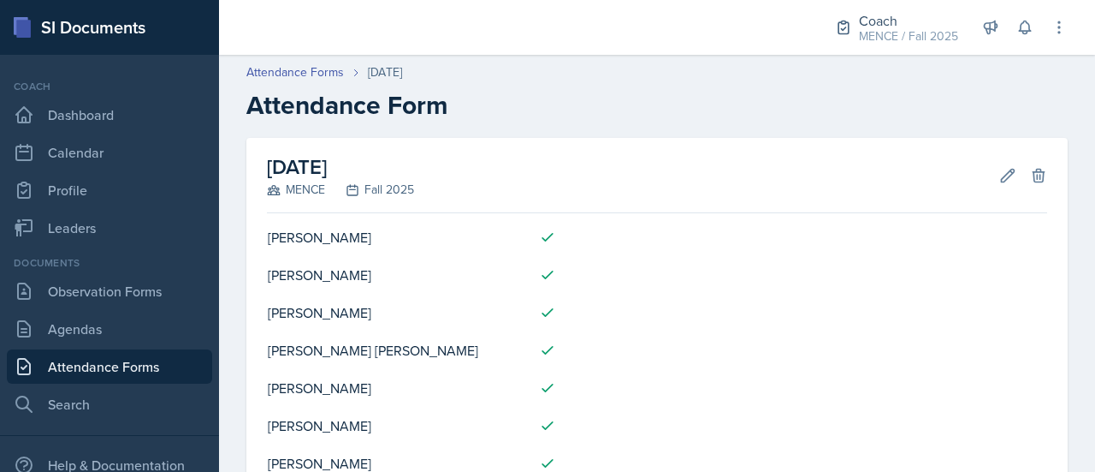
scroll to position [281, 0]
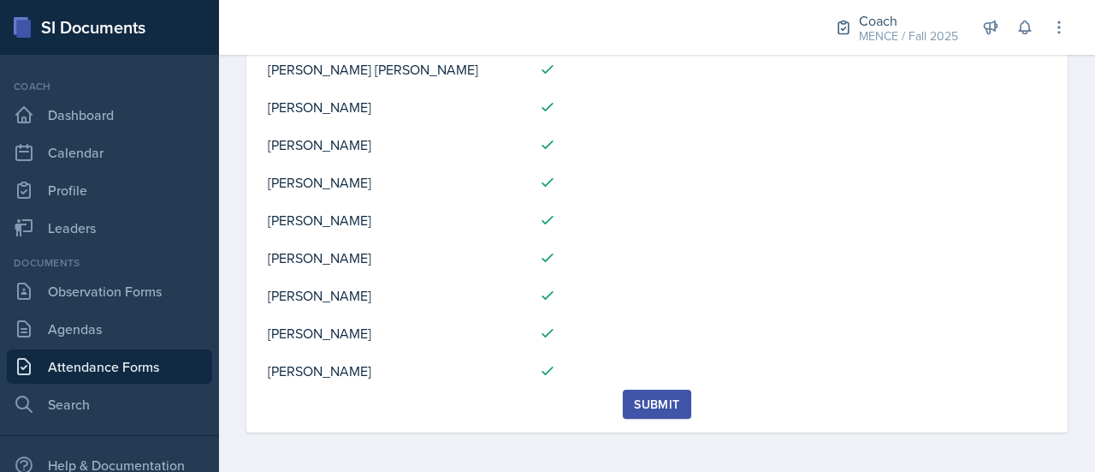
click at [639, 397] on div "Submit" at bounding box center [656, 404] width 45 height 14
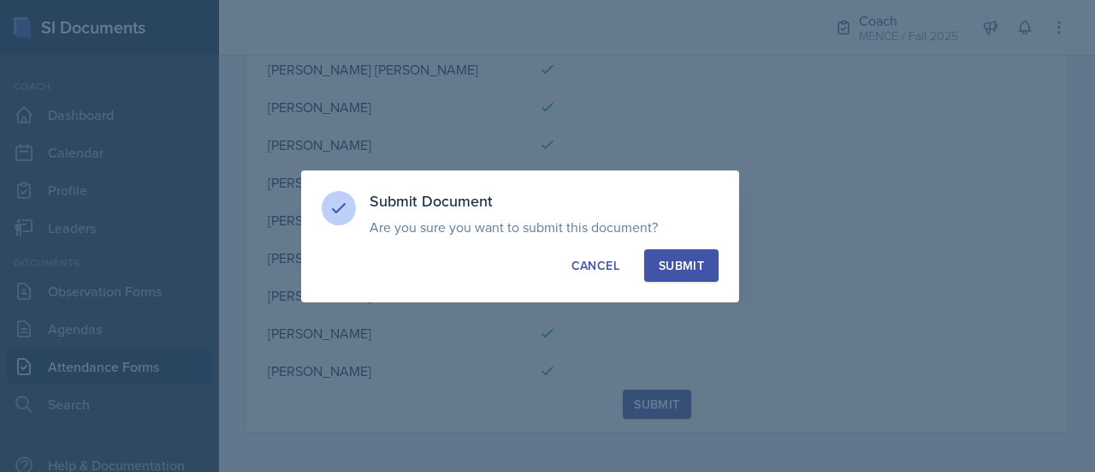
click at [686, 267] on div "Submit" at bounding box center [681, 265] width 45 height 17
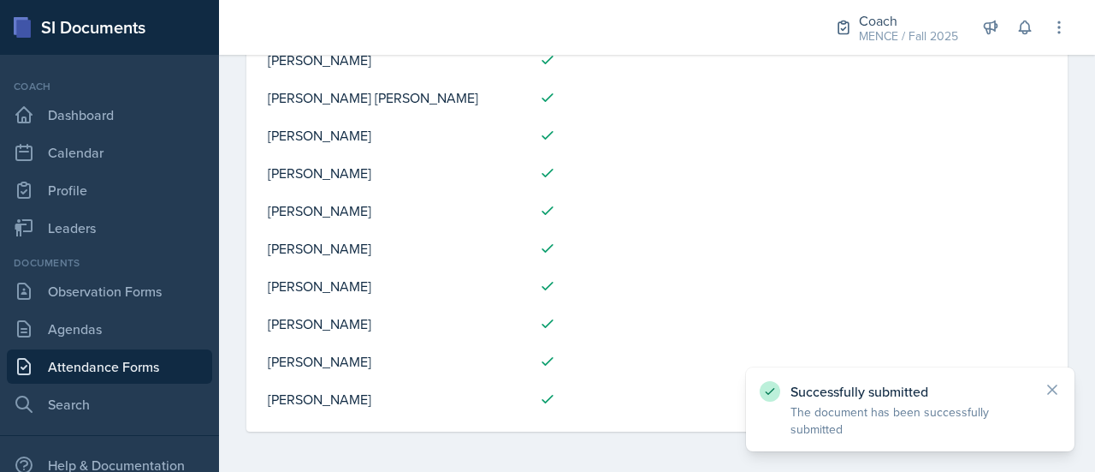
scroll to position [0, 0]
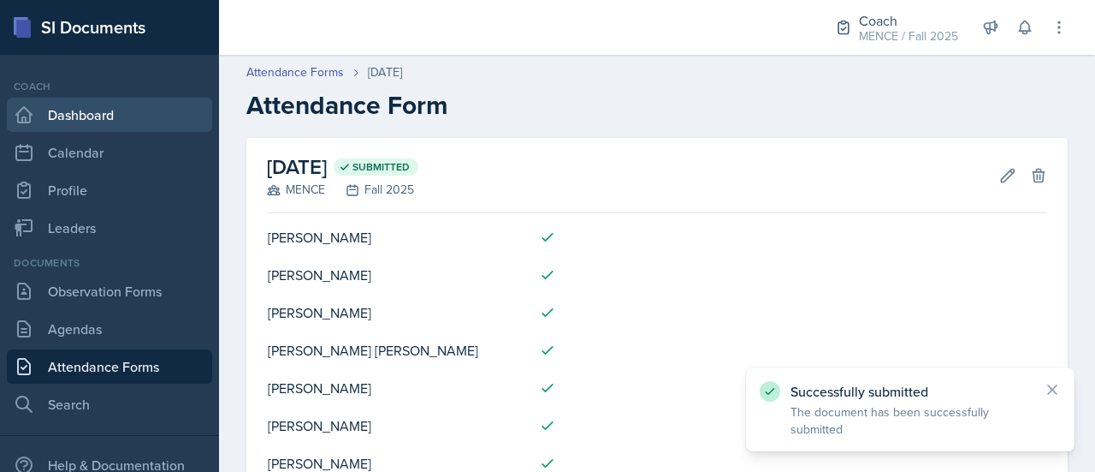
click at [79, 110] on link "Dashboard" at bounding box center [109, 115] width 205 height 34
